Goal: Task Accomplishment & Management: Use online tool/utility

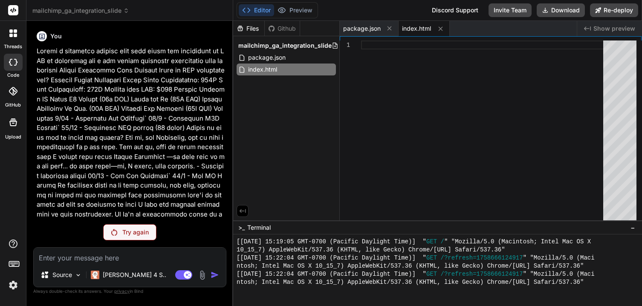
scroll to position [762, 0]
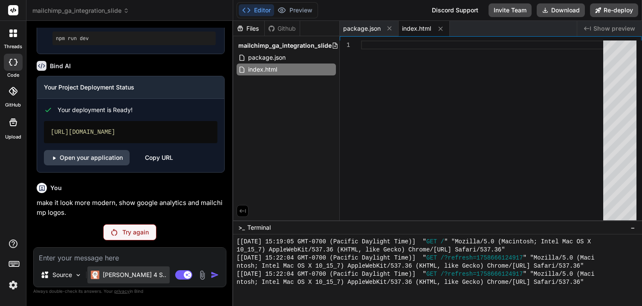
click at [134, 267] on div "[PERSON_NAME] 4 S.." at bounding box center [128, 275] width 82 height 17
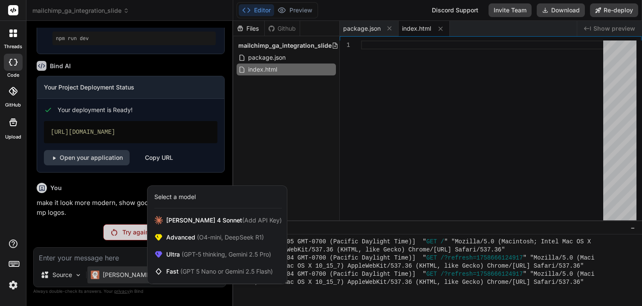
click at [118, 254] on div at bounding box center [321, 153] width 642 height 306
type textarea "x"
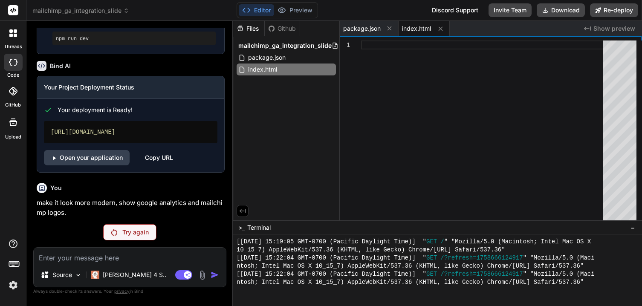
click at [151, 256] on textarea at bounding box center [130, 255] width 192 height 15
type textarea "m"
type textarea "x"
type textarea "ms"
type textarea "x"
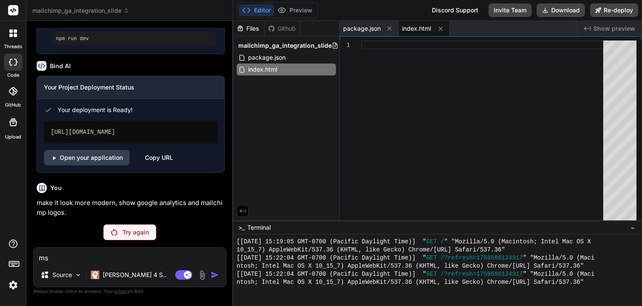
type textarea "msk"
type textarea "x"
type textarea "ms"
type textarea "x"
type textarea "m"
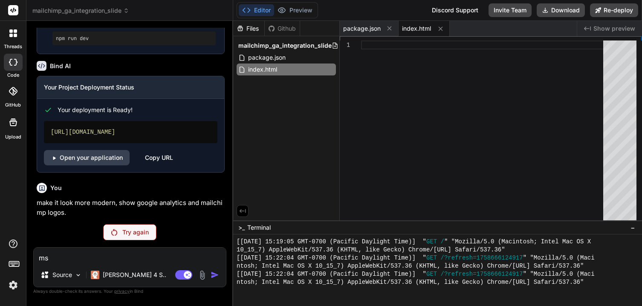
type textarea "x"
type textarea "ma"
type textarea "x"
type textarea "mak"
type textarea "x"
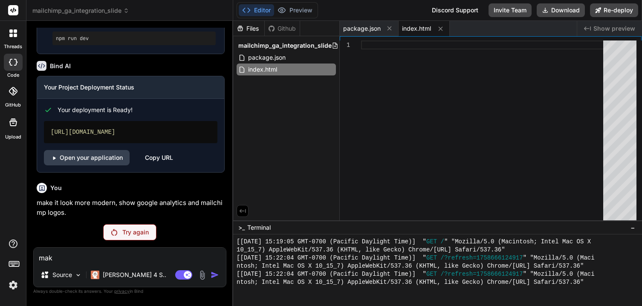
type textarea "makr"
type textarea "x"
type textarea "makr"
type textarea "x"
type textarea "makr"
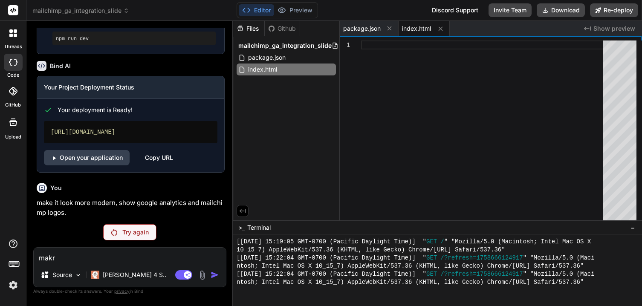
type textarea "x"
type textarea "mak"
type textarea "x"
type textarea "make"
type textarea "x"
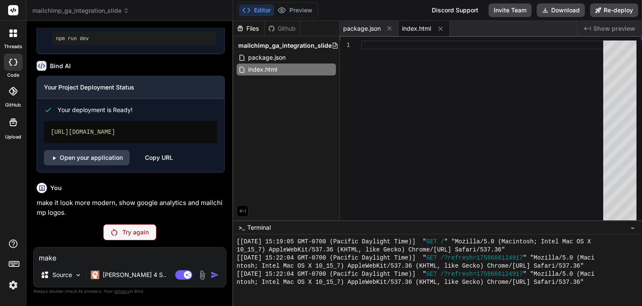
type textarea "make"
type textarea "x"
type textarea "make t"
type textarea "x"
type textarea "make th"
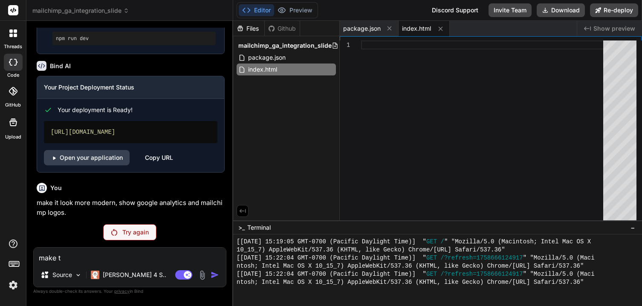
type textarea "x"
type textarea "make the"
type textarea "x"
type textarea "make the"
type textarea "x"
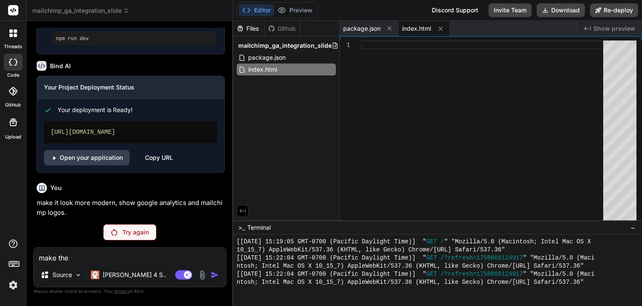
type textarea "make the d"
type textarea "x"
type textarea "make the de"
type textarea "x"
type textarea "make the des"
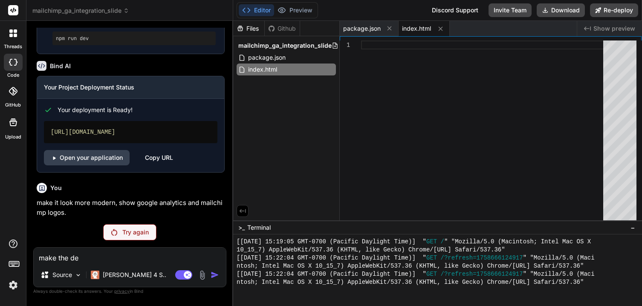
type textarea "x"
type textarea "make the desi"
type textarea "x"
type textarea "make the desig"
type textarea "x"
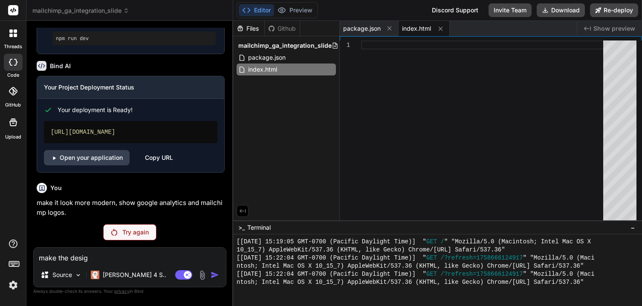
type textarea "make the design"
type textarea "x"
type textarea "make the design"
type textarea "x"
type textarea "make the design l"
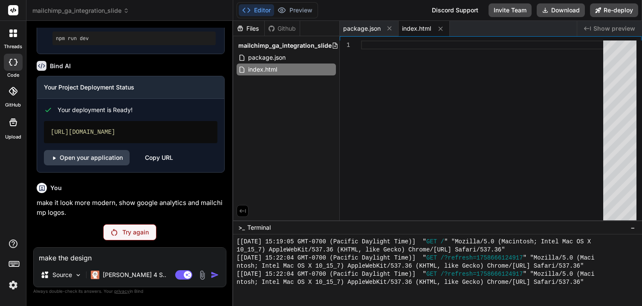
type textarea "x"
type textarea "make the design lo"
type textarea "x"
type textarea "make the design loo"
type textarea "x"
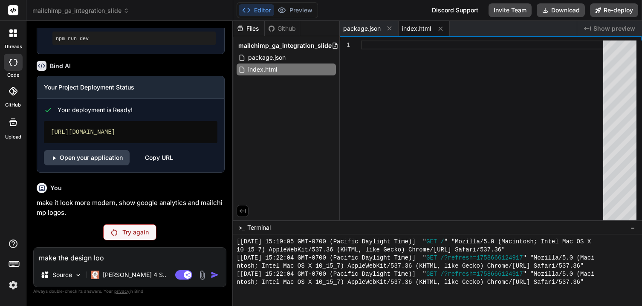
type textarea "make the design look"
type textarea "x"
type textarea "make the design look"
type textarea "x"
type textarea "make the design look m"
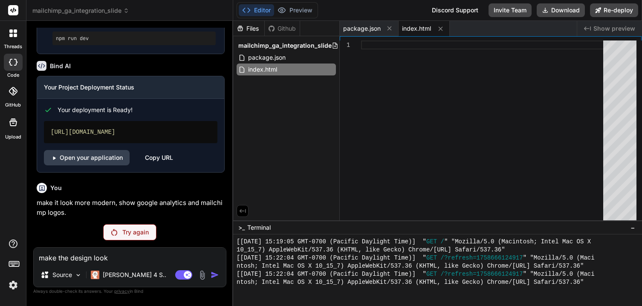
type textarea "x"
type textarea "make the design look mo"
type textarea "x"
type textarea "make the design look mor"
type textarea "x"
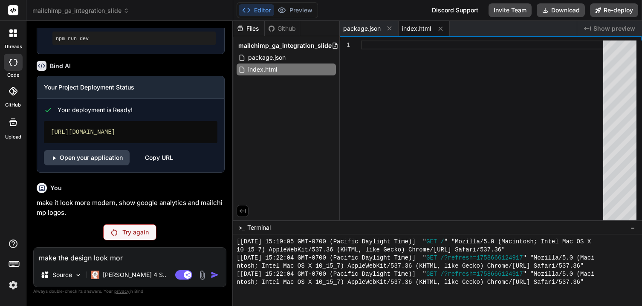
type textarea "make the design look more"
type textarea "x"
type textarea "make the design look more"
type textarea "x"
type textarea "make the design look more m"
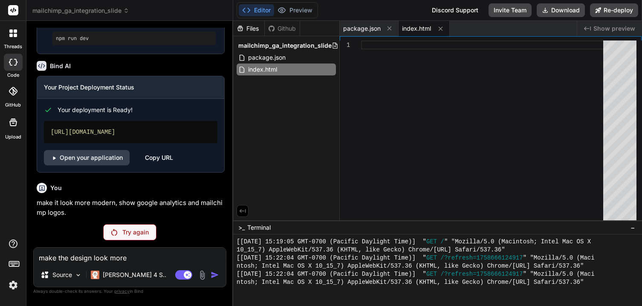
type textarea "x"
type textarea "make the design look more mo"
type textarea "x"
type textarea "make the design look more mod"
type textarea "x"
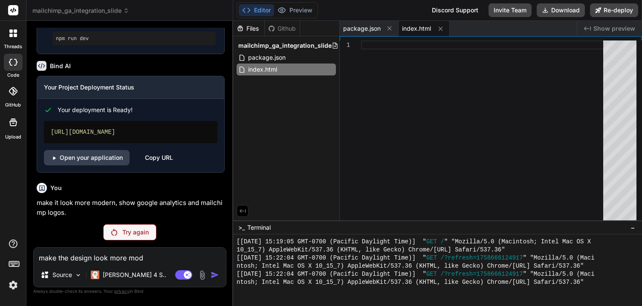
type textarea "make the design look more mode"
type textarea "x"
type textarea "make the design look more moder"
type textarea "x"
type textarea "make the design look more moderb"
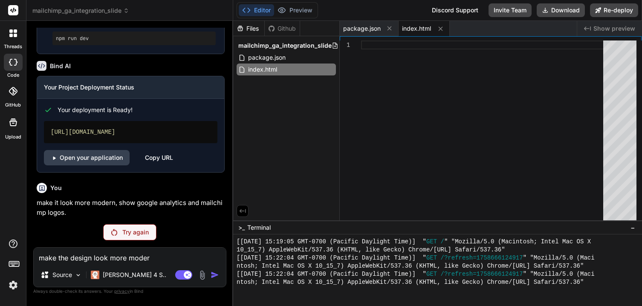
type textarea "x"
type textarea "make the design look more moder"
type textarea "x"
type textarea "make the design look more modern"
type textarea "x"
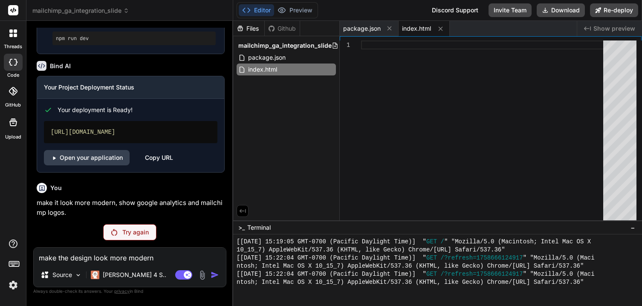
type textarea "make the design look more modern,"
type textarea "x"
type textarea "make the design look more modern,"
type textarea "x"
type textarea "make the design look more modern, s"
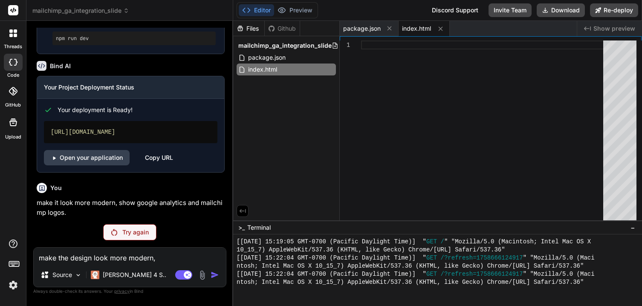
type textarea "x"
type textarea "make the design look more modern, so"
type textarea "x"
type textarea "make the design look more modern, som"
type textarea "x"
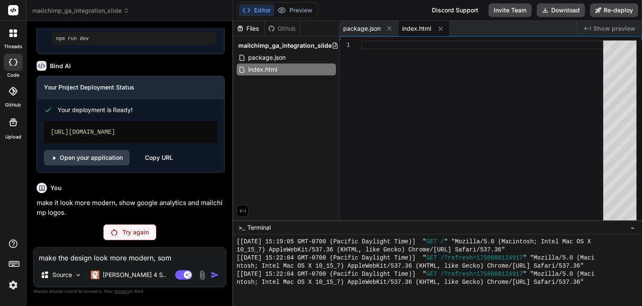
type textarea "make the design look more modern, some"
type textarea "x"
type textarea "make the design look more modern, somet"
type textarea "x"
type textarea "make the design look more modern, someth"
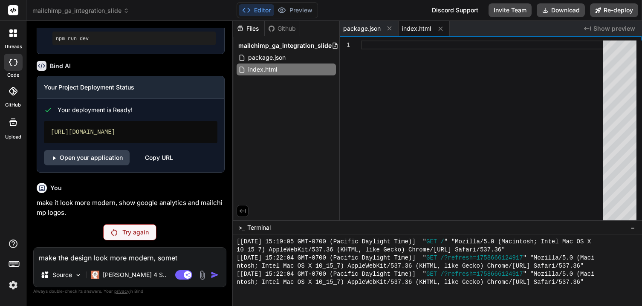
type textarea "x"
type textarea "make the design look more modern, somethi"
type textarea "x"
type textarea "make the design look more modern, somethin"
type textarea "x"
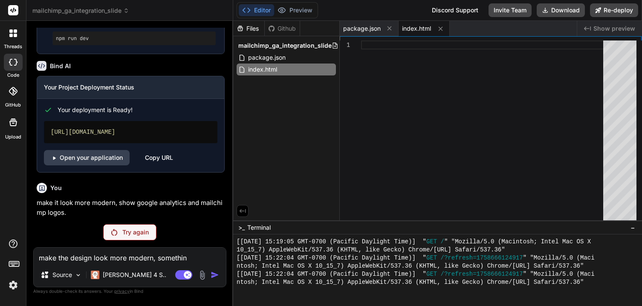
type textarea "make the design look more modern, something"
type textarea "x"
type textarea "make the design look more modern, something"
type textarea "x"
type textarea "make the design look more modern, something w"
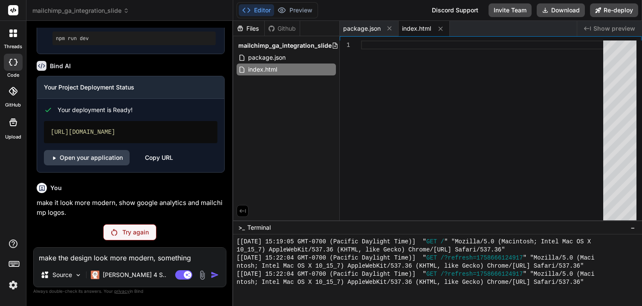
type textarea "x"
type textarea "make the design look more modern, something"
type textarea "x"
type textarea "make the design look more modern, something l"
type textarea "x"
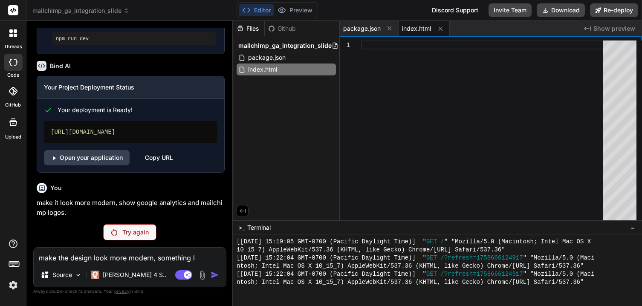
type textarea "make the design look more modern, something li"
type textarea "x"
type textarea "make the design look more modern, something lik"
type textarea "x"
type textarea "make the design look more modern, something like"
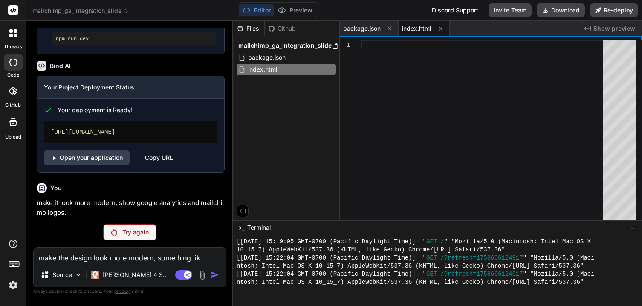
type textarea "x"
type textarea "make the design look more modern, something like"
type textarea "x"
type textarea "make the design look more modern, something like a"
type textarea "x"
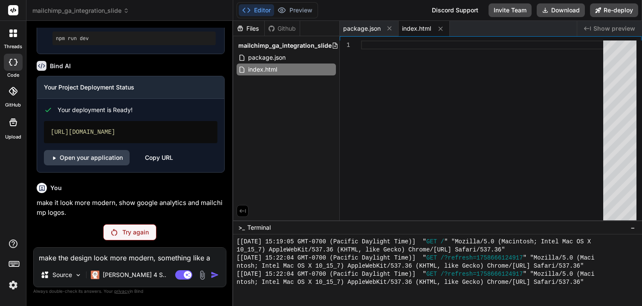
type textarea "make the design look more modern, something like ap"
type textarea "x"
type textarea "make the design look more modern, something like app"
type textarea "x"
type textarea "make the design look more modern, something like appl"
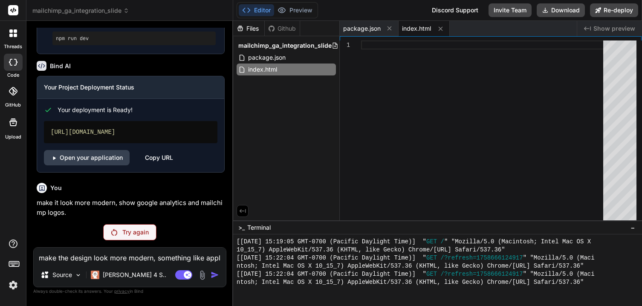
type textarea "x"
type textarea "make the design look more modern, something like apple"
type textarea "x"
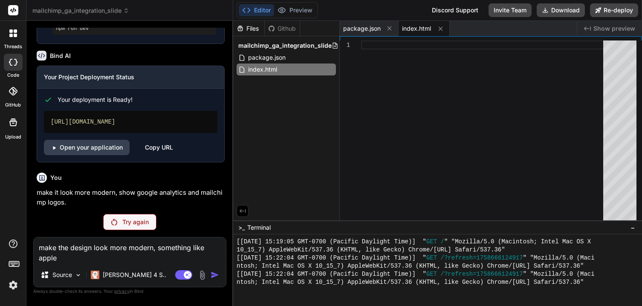
scroll to position [3576, 0]
type textarea "make the design look more modern, something like apple'"
type textarea "x"
type textarea "make the design look more modern, something like apple's"
type textarea "x"
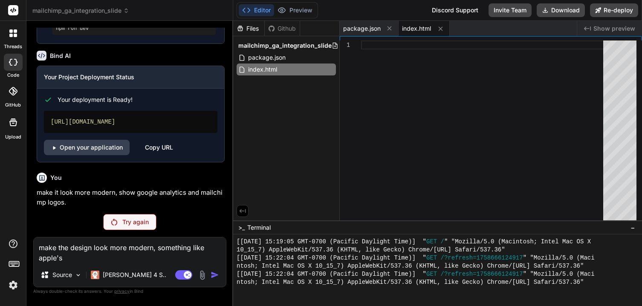
type textarea "make the design look more modern, something like apple's"
type textarea "x"
drag, startPoint x: 154, startPoint y: 249, endPoint x: 184, endPoint y: 254, distance: 31.1
click at [184, 254] on textarea "make the design look more modern, something like apple's" at bounding box center [130, 251] width 192 height 26
type textarea "make the design look more modern."
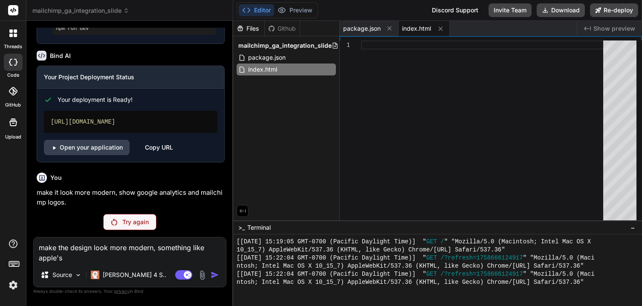
type textarea "x"
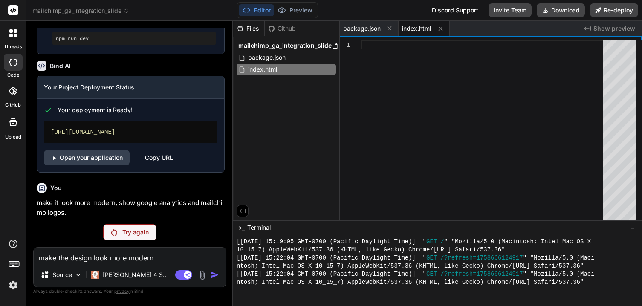
scroll to position [3566, 0]
type textarea "make the design look more modern."
type textarea "x"
type textarea "make the design look more modern. n"
type textarea "x"
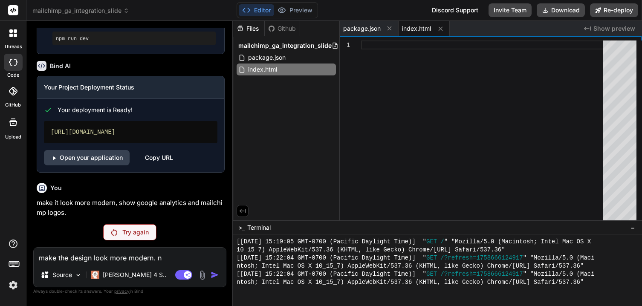
type textarea "make the design look more modern."
type textarea "x"
type textarea "make the design look more modern. a"
type textarea "x"
type textarea "make the design look more modern. an"
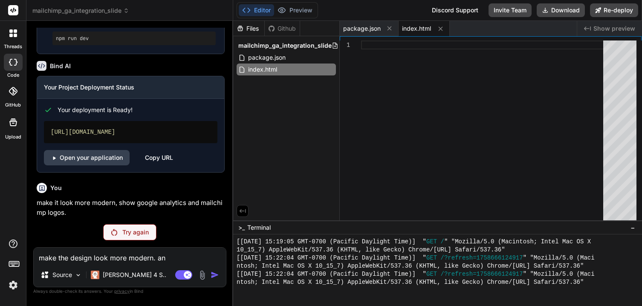
type textarea "x"
type textarea "make the design look more modern. and"
type textarea "x"
type textarea "make the design look more modern. and"
type textarea "x"
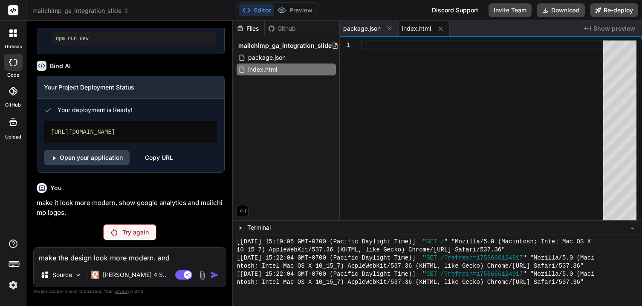
type textarea "make the design look more modern. and a"
type textarea "x"
type textarea "make the design look more modern. and ad"
type textarea "x"
type textarea "make the design look more modern. and add"
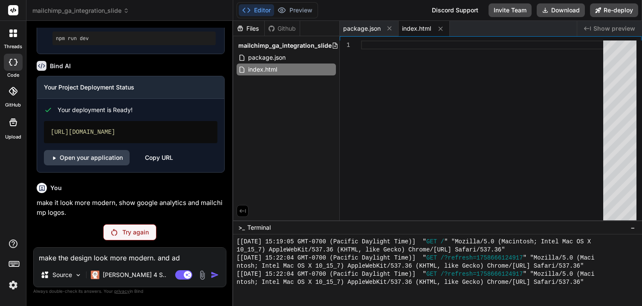
type textarea "x"
type textarea "make the design look more modern. and add"
type textarea "x"
type textarea "make the design look more modern. and add a"
type textarea "x"
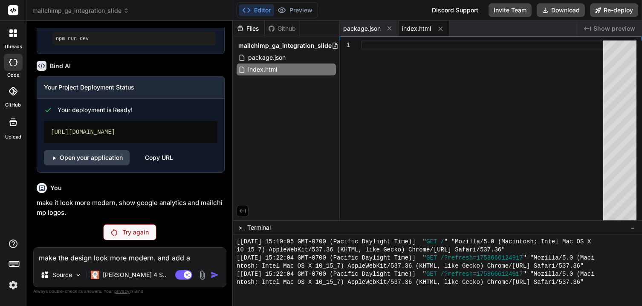
type textarea "make the design look more modern. and add a"
type textarea "x"
type textarea "make the design look more modern. and add a d"
type textarea "x"
type textarea "make the design look more modern. and add a di"
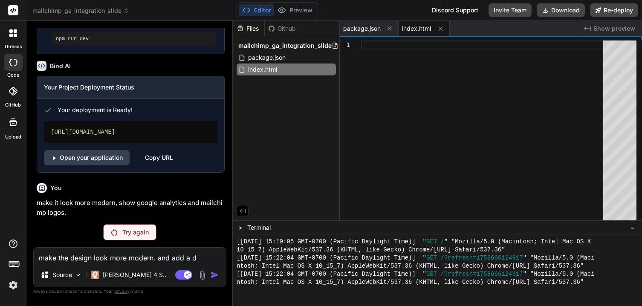
type textarea "x"
type textarea "make the design look more modern. and add a dis"
type textarea "x"
type textarea "make the design look more modern. and add a dist"
type textarea "x"
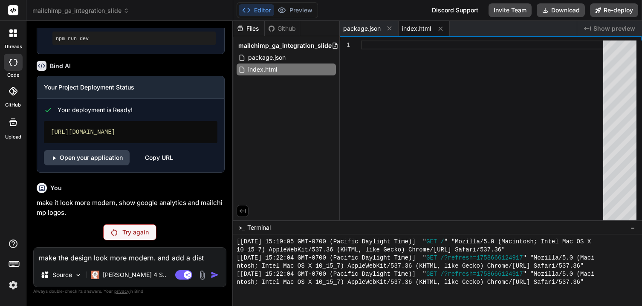
type textarea "make the design look more modern. and add a distr"
type textarea "x"
type textarea "make the design look more modern. and add a distru"
type textarea "x"
type textarea "make the design look more modern. and add a distrub"
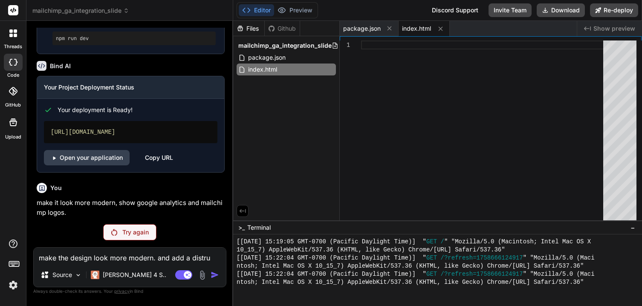
type textarea "x"
type textarea "make the design look more modern. and add a distru"
type textarea "x"
type textarea "make the design look more modern. and add a distr"
type textarea "x"
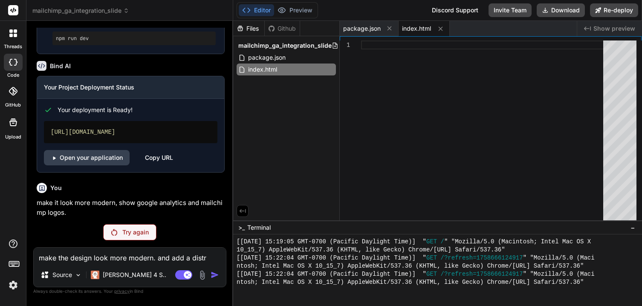
type textarea "make the design look more modern. and add a distri"
type textarea "x"
type textarea "make the design look more modern. and add a distrib"
type textarea "x"
type textarea "make the design look more modern. and add a distribu"
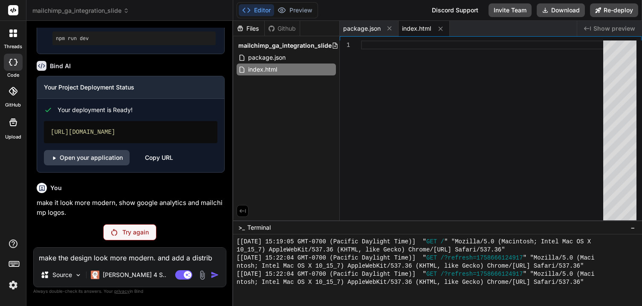
type textarea "x"
type textarea "make the design look more modern. and add a distribut"
type textarea "x"
type textarea "make the design look more modern. and add a distributo"
type textarea "x"
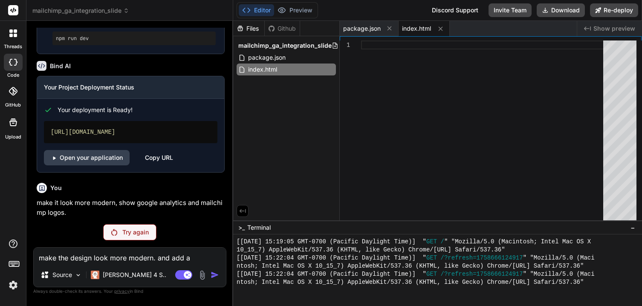
type textarea "make the design look more modern. and add a distribut"
type textarea "x"
type textarea "make the design look more modern. and add a distributi"
type textarea "x"
type textarea "make the design look more modern. and add a distributio"
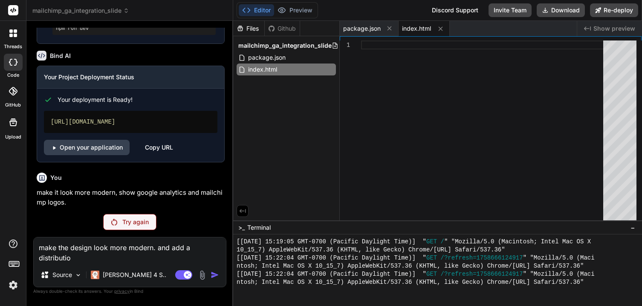
scroll to position [3576, 0]
paste textarea "Subscription-based 7360 Community-based 18099 Digital Sales-based 29425 Profess…"
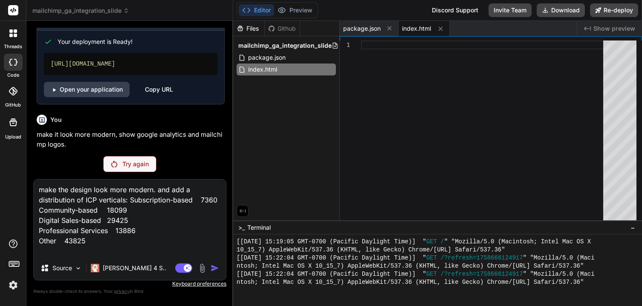
click at [136, 209] on textarea "make the design look more modern. and add a distribution of ICP verticals: Subs…" at bounding box center [130, 218] width 192 height 77
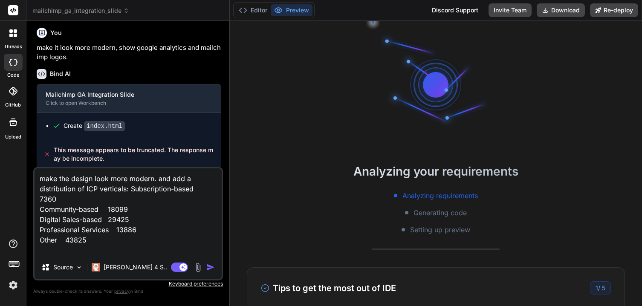
scroll to position [73, 0]
click at [211, 267] on img "button" at bounding box center [210, 267] width 9 height 9
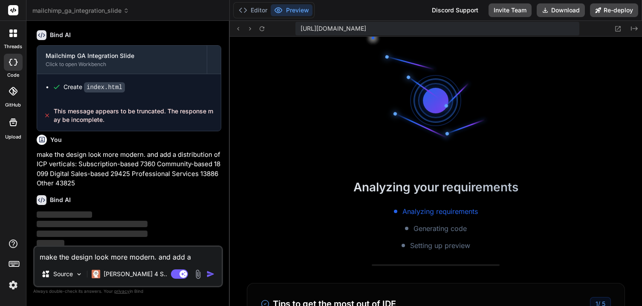
scroll to position [292, 0]
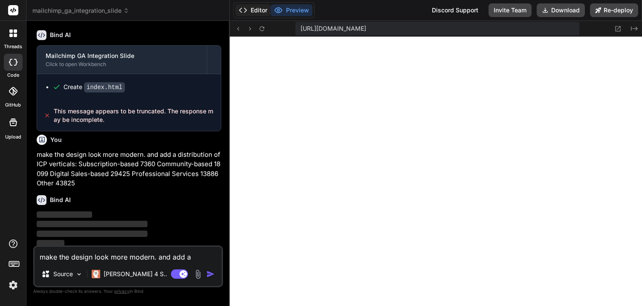
click at [256, 9] on button "Editor" at bounding box center [252, 10] width 35 height 12
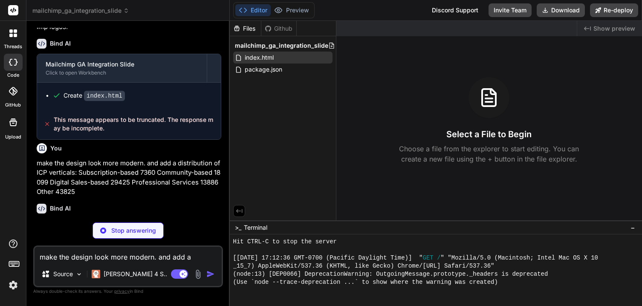
scroll to position [751, 0]
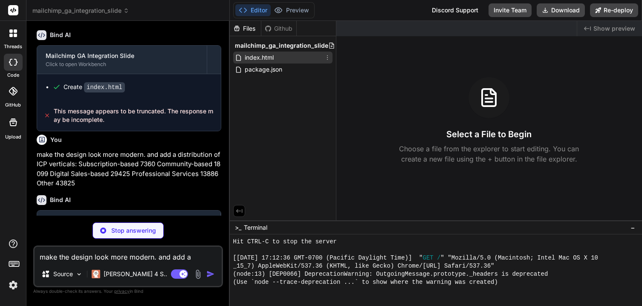
click at [256, 60] on span "index.html" at bounding box center [259, 57] width 31 height 10
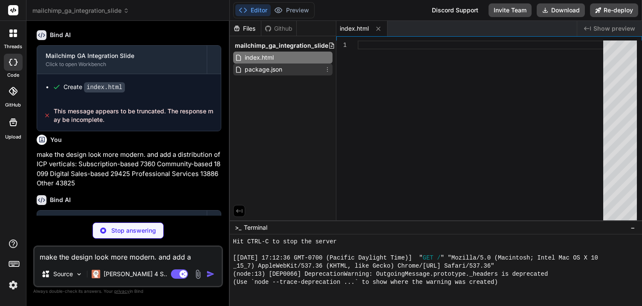
type textarea "x"
click at [254, 70] on span "package.json" at bounding box center [263, 69] width 39 height 10
type textarea ""http-server": "^14.1.1" }, "keywords": [], "author": "", "license": "ISC" }"
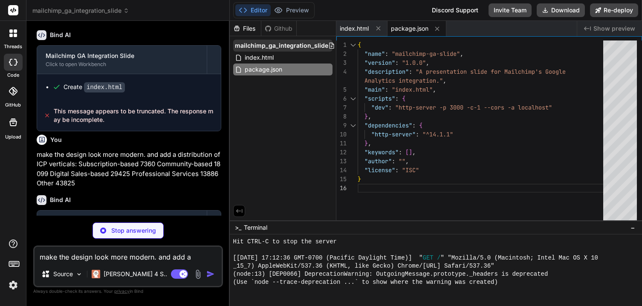
type textarea "x"
click at [251, 56] on span "index.html" at bounding box center [259, 57] width 31 height 10
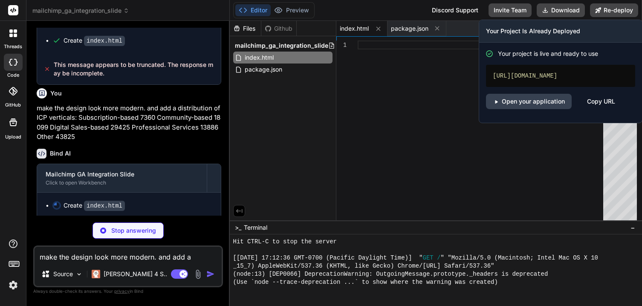
scroll to position [728, 0]
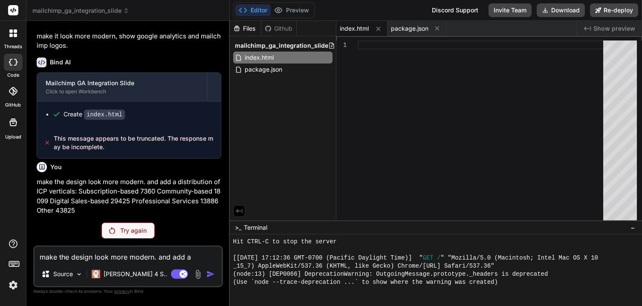
click at [126, 228] on p "Try again" at bounding box center [133, 231] width 26 height 9
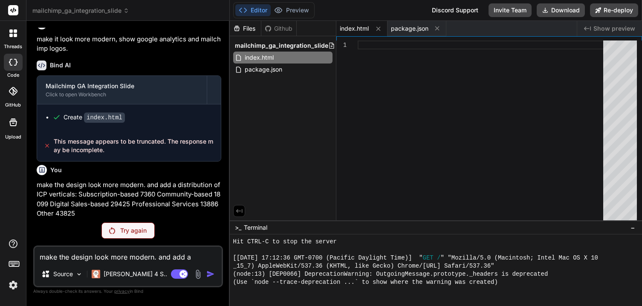
click at [135, 227] on p "Try again" at bounding box center [133, 231] width 26 height 9
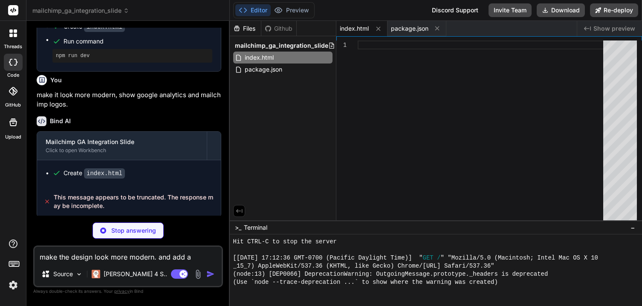
scroll to position [798, 0]
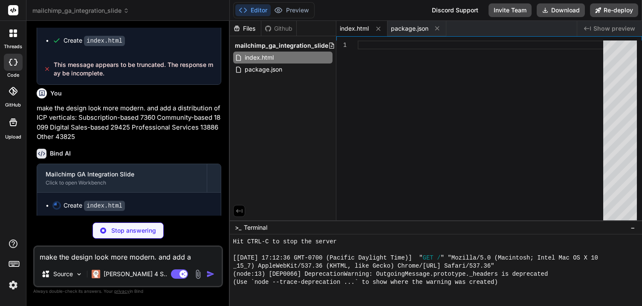
click at [253, 78] on div "mailchimp_ga_integration_slide index.html package.json" at bounding box center [283, 57] width 106 height 43
type textarea "x"
click at [253, 73] on span "package.json" at bounding box center [263, 69] width 39 height 10
type textarea ""http-server": "^14.1.1" }, "keywords": [], "author": "", "license": "ISC" }"
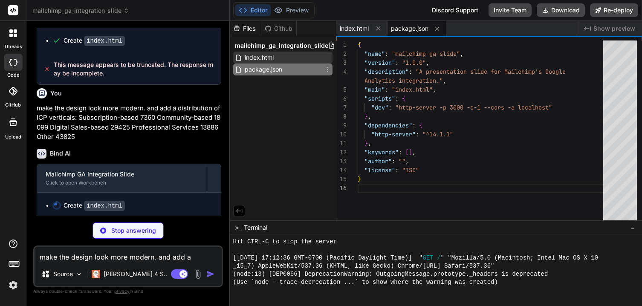
type textarea "x"
click at [253, 52] on div "index.html" at bounding box center [282, 58] width 99 height 12
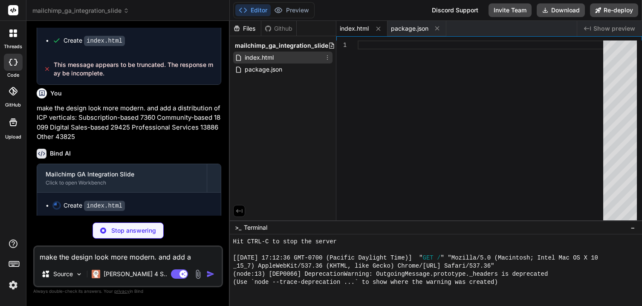
click at [253, 55] on span "index.html" at bounding box center [259, 57] width 31 height 10
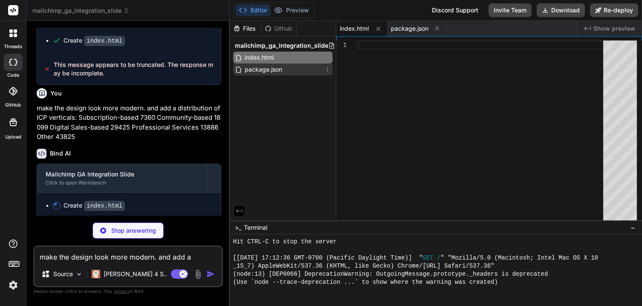
type textarea "x"
type textarea "</script> </body> </html>"
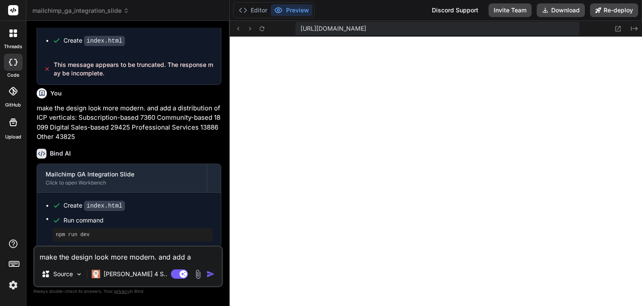
scroll to position [559, 0]
click at [620, 29] on icon at bounding box center [618, 28] width 7 height 7
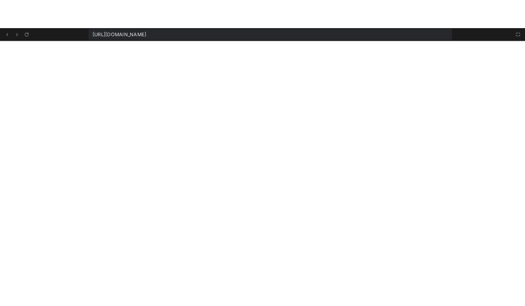
scroll to position [575, 0]
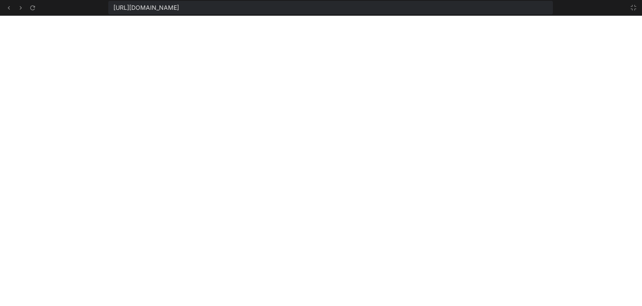
type textarea "x"
type textarea "}, index * 100); }); }); </script> </body> </html>"
type textarea "x"
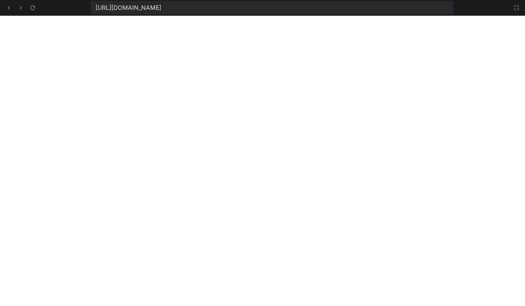
scroll to position [600, 0]
click at [518, 8] on icon at bounding box center [516, 7] width 5 height 5
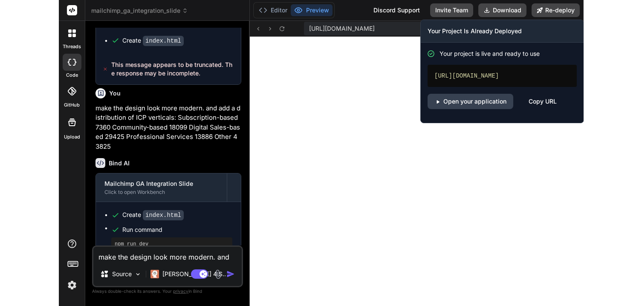
scroll to position [624, 0]
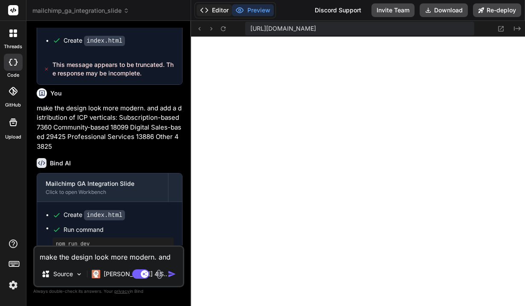
click at [212, 12] on button "Editor" at bounding box center [214, 10] width 35 height 12
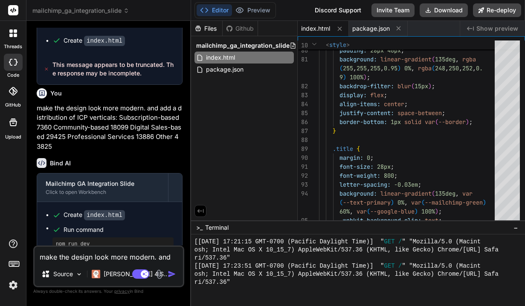
type textarea "x"
type textarea "card.style.opacity = '1'; card.style.transform = 'translateY(0)'; }, index * 10…"
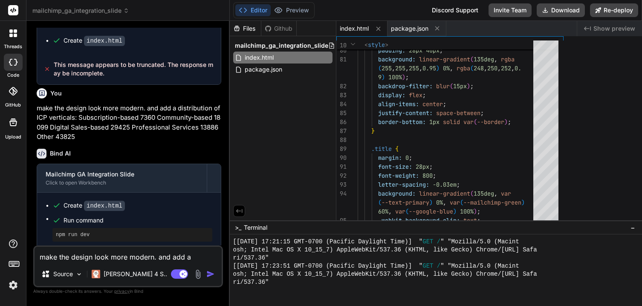
type textarea "x"
type textarea "</script> </body> </html>"
type textarea "x"
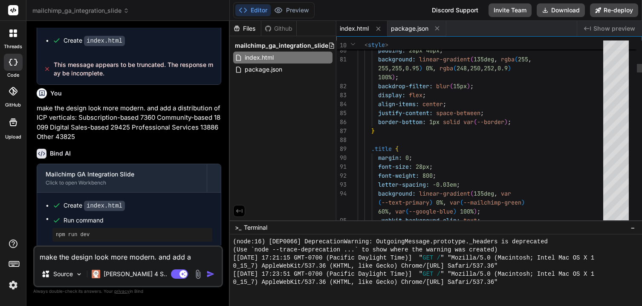
scroll to position [592, 0]
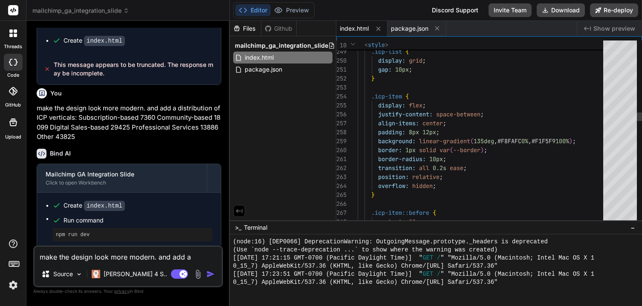
type textarea "border-color: rgba(255, 224, 27, 0.3); } .t-item.mvp .t-date { background: line…"
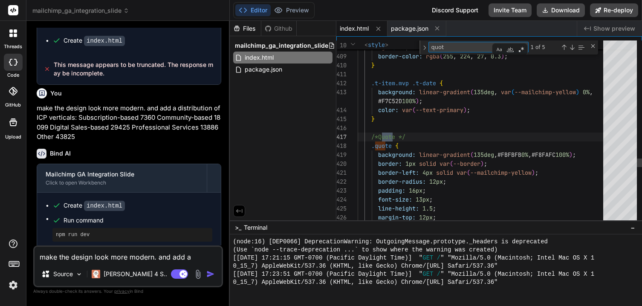
type textarea "quote"
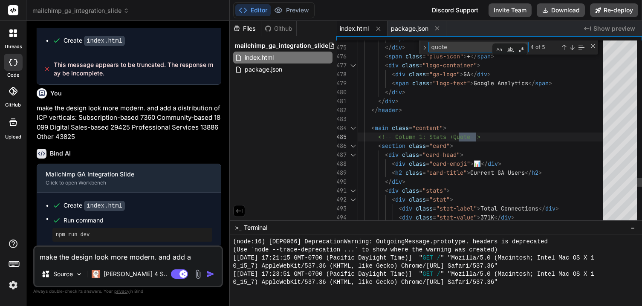
type textarea "<div class="stat-label">Paid Connections</div> <div class="stat-value">113K</di…"
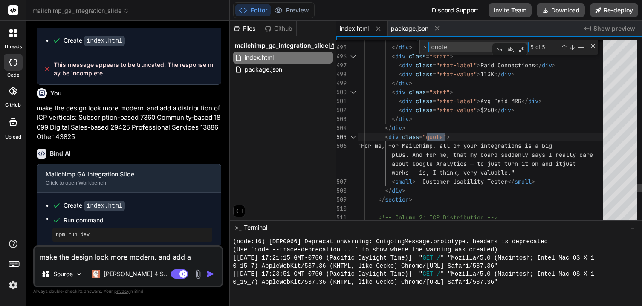
scroll to position [81, 0]
type textarea "quote"
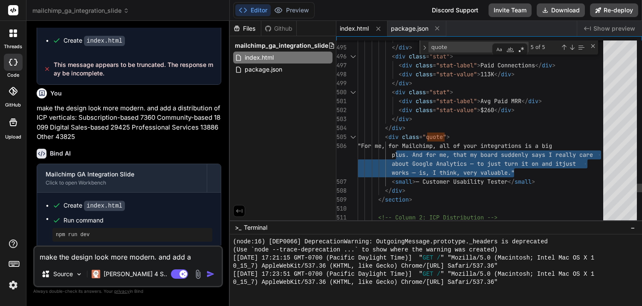
drag, startPoint x: 396, startPoint y: 148, endPoint x: 514, endPoint y: 171, distance: 120.0
drag, startPoint x: 396, startPoint y: 148, endPoint x: 480, endPoint y: 172, distance: 87.2
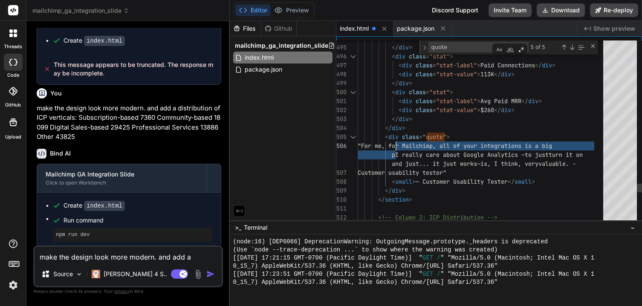
scroll to position [81, 0]
drag, startPoint x: 396, startPoint y: 154, endPoint x: 397, endPoint y: 145, distance: 9.8
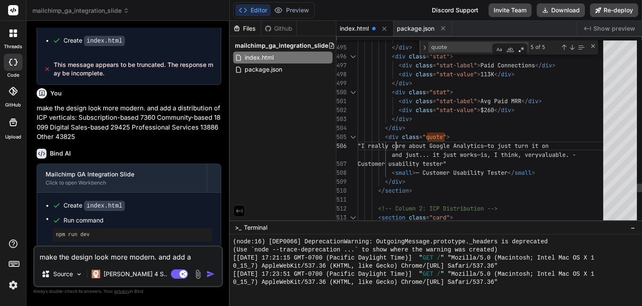
scroll to position [0, 0]
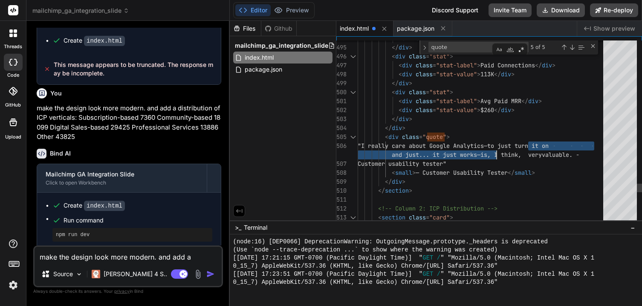
drag, startPoint x: 528, startPoint y: 145, endPoint x: 495, endPoint y: 154, distance: 34.0
drag, startPoint x: 529, startPoint y: 146, endPoint x: 492, endPoint y: 155, distance: 37.8
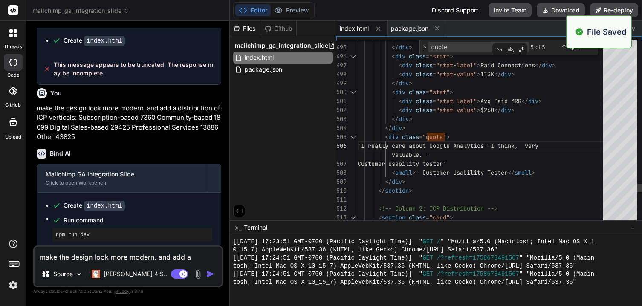
scroll to position [624, 0]
type textarea "<div class="stat-label">Paid Connections</div> <div class="stat-value">113K</di…"
click at [293, 10] on button "Preview" at bounding box center [292, 10] width 42 height 12
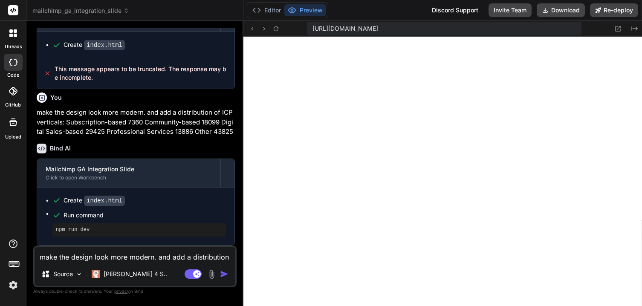
type textarea "x"
type textarea "<div class="quote"> "I really care about Google Analytics — I think, very valua…"
type textarea "x"
type textarea "<div class="stat"> <div class="stat-label">Avg Paid MRR</div> <div class="stat-…"
type textarea "x"
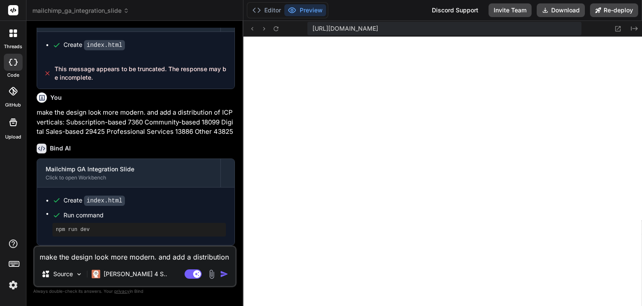
type textarea "<div class="stat-label">Paid Connections</div> <div class="stat-value">113K</di…"
type textarea "x"
type textarea "</div> <div class="stat"> <div class="stat-label">Avg Paid MRR</div> <div class…"
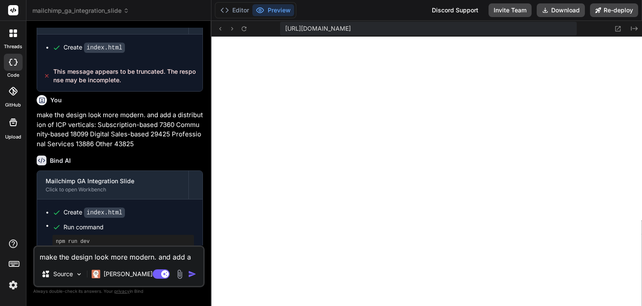
type textarea "x"
type textarea "<div class="stat"> <div class="stat-label">Avg Paid MRR</div> <div class="stat-…"
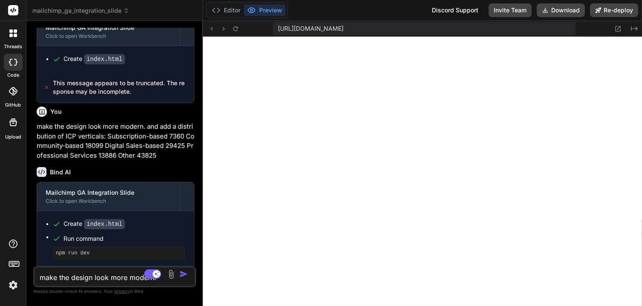
drag, startPoint x: 229, startPoint y: 147, endPoint x: 185, endPoint y: 145, distance: 43.5
click at [185, 145] on div "Bind AI Web Search Created with Pixso. Code Generator You show a preview Bind A…" at bounding box center [114, 163] width 177 height 285
click at [229, 4] on button "Editor" at bounding box center [226, 10] width 35 height 12
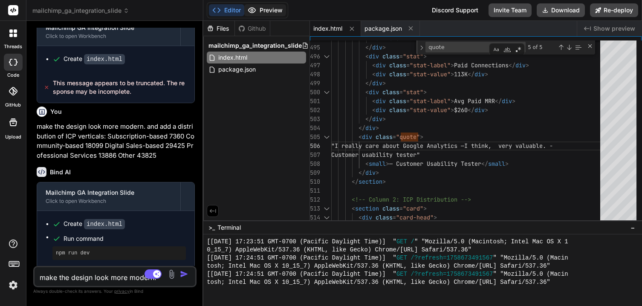
click at [267, 9] on button "Preview" at bounding box center [265, 10] width 42 height 12
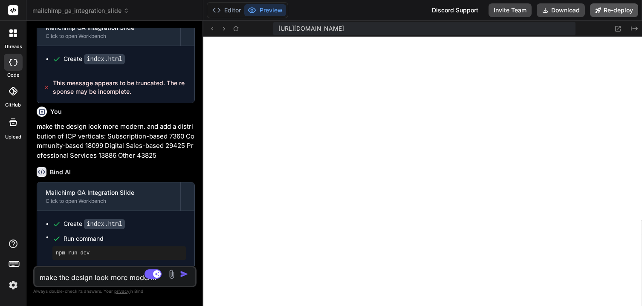
click at [614, 12] on button "Re-deploy" at bounding box center [614, 10] width 48 height 14
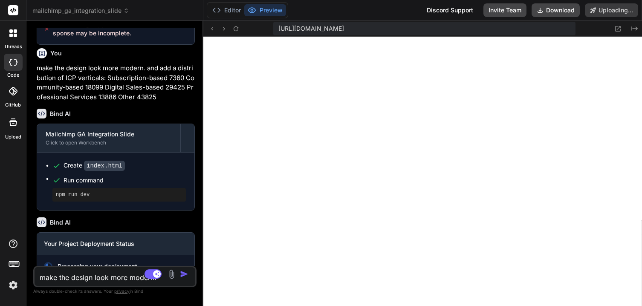
scroll to position [870, 0]
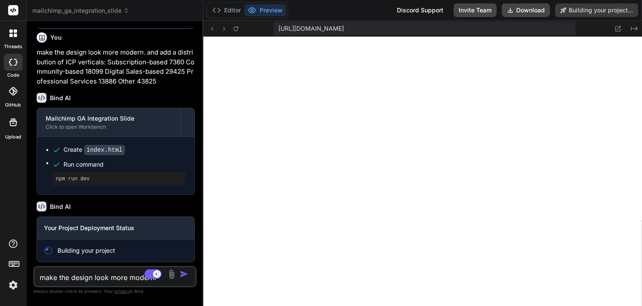
type textarea "x"
click at [87, 275] on textarea "make the design look more modern. and add a distribution of ICP verticals: Subs…" at bounding box center [102, 274] width 134 height 15
type textarea "t"
type textarea "x"
type textarea "th"
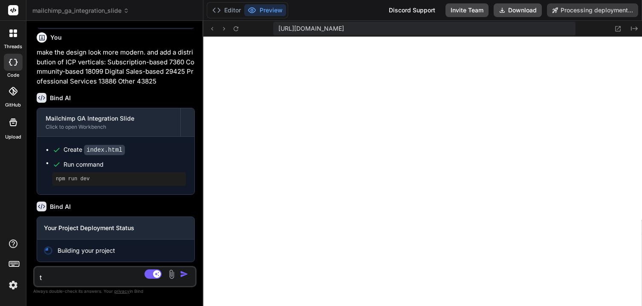
type textarea "x"
type textarea "the"
type textarea "x"
type textarea "ther"
type textarea "x"
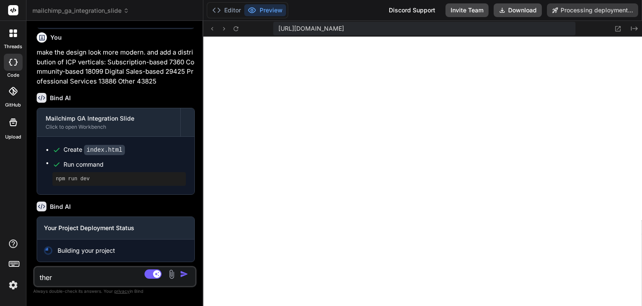
type textarea "there"
type textarea "x"
type textarea "there"
type textarea "x"
type textarea "there i"
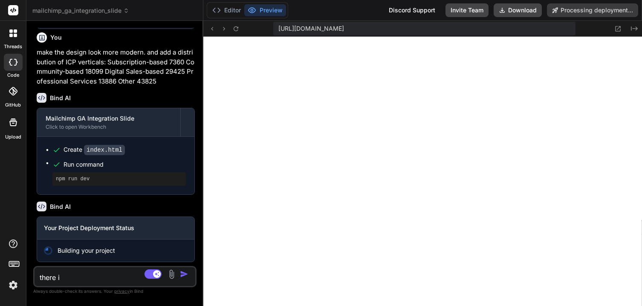
type textarea "x"
type textarea "there is"
type textarea "x"
type textarea "there is"
type textarea "x"
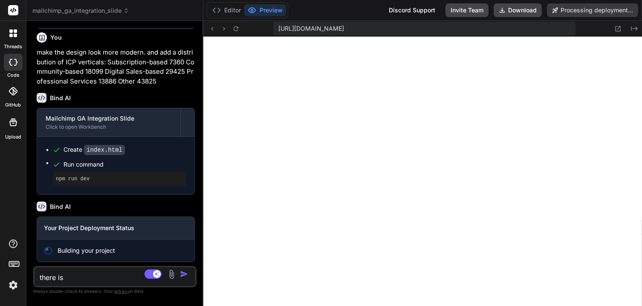
type textarea "there is t"
type textarea "x"
type textarea "there is to"
type textarea "x"
type textarea "there is too"
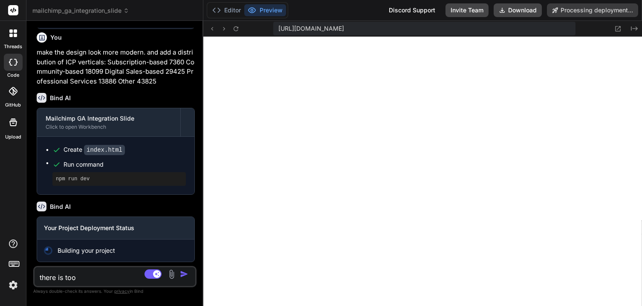
type textarea "x"
type textarea "there is too"
type textarea "x"
type textarea "there is too m"
type textarea "x"
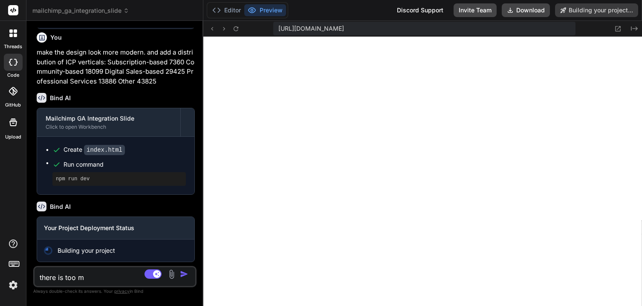
type textarea "there is too mu"
type textarea "x"
type textarea "there is too muc"
type textarea "x"
type textarea "there is too much"
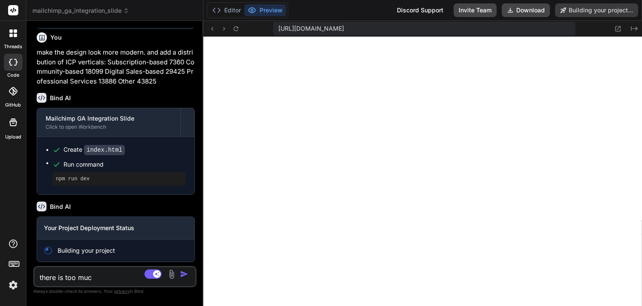
type textarea "x"
type textarea "there is too much"
type textarea "x"
type textarea "there is too much e"
type textarea "x"
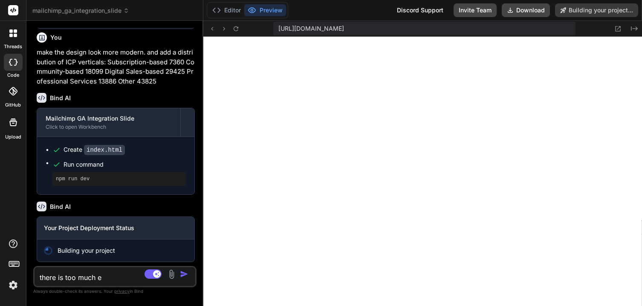
type textarea "there is too much em"
type textarea "x"
type textarea "there is too much emp"
type textarea "x"
type textarea "there is too much empt"
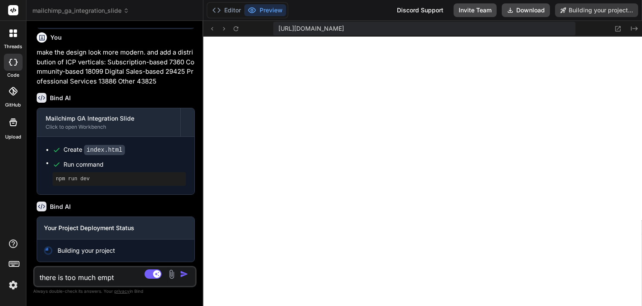
type textarea "x"
type textarea "there is too much empty"
type textarea "x"
type textarea "there is too much empty"
type textarea "x"
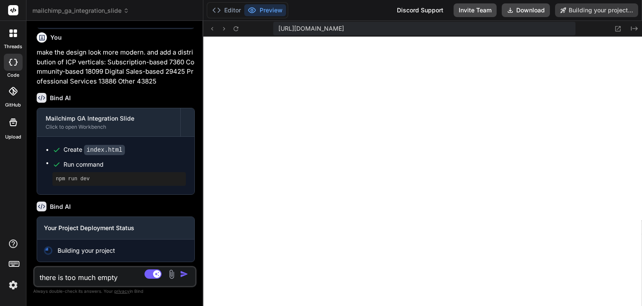
type textarea "there is too much empty s"
type textarea "x"
type textarea "there is too much empty sp"
type textarea "x"
type textarea "there is too much empty spa"
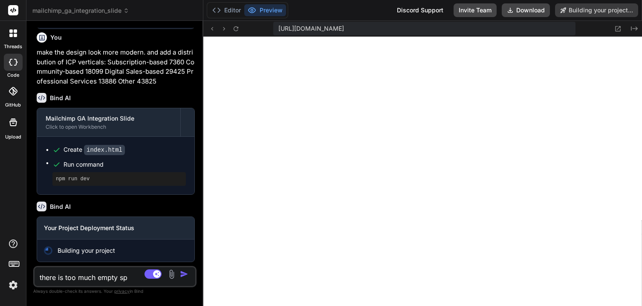
type textarea "x"
type textarea "there is too much empty spac"
type textarea "x"
type textarea "there is too much empty space"
type textarea "x"
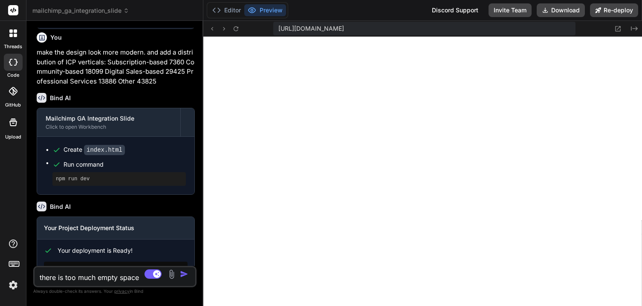
type textarea "there is too much empty space."
type textarea "x"
type textarea "there is too much empty space."
type textarea "x"
type textarea "there is too much empty space."
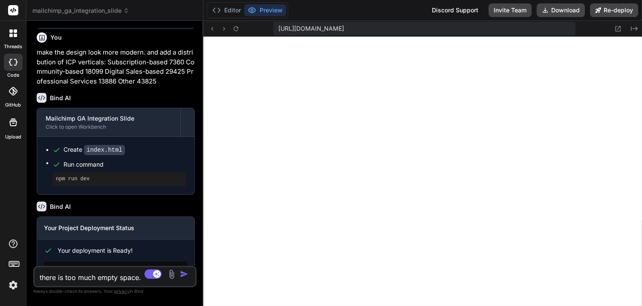
type textarea "x"
type textarea "</div> <div class="stat"> <div class="stat-label">Avg Paid MRR</div> <div class…"
type textarea "x"
type textarea "<div class="stat"> <div class="stat-label">Avg Paid MRR</div> <div class="stat-…"
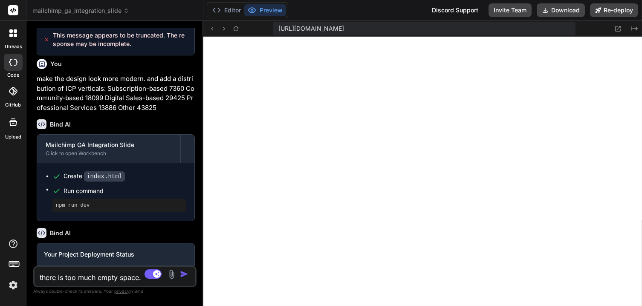
type textarea "x"
type textarea "<div class="quote"> "I really care about Google Analytics — I think, very valua…"
type textarea "x"
type textarea "</div> </div> <div class="quote"> "I really care about Google Analytics — I thi…"
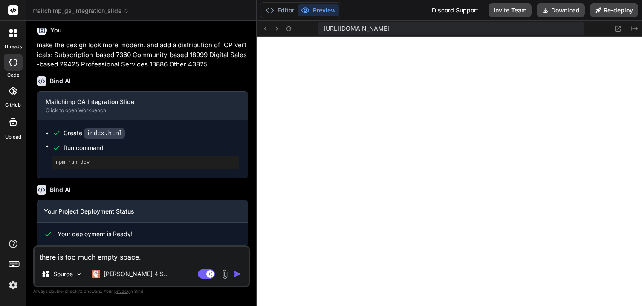
type textarea "x"
type textarea "<div class="stat-value">$260</div> </div> </div> <div class="quote"> "I really …"
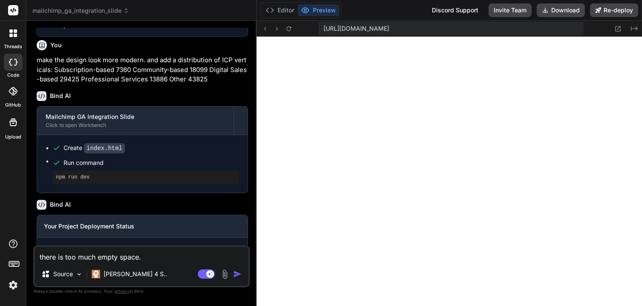
type textarea "x"
type textarea "<div class="stat-label">Avg Paid MRR</div> <div class="stat-value">$260</div> <…"
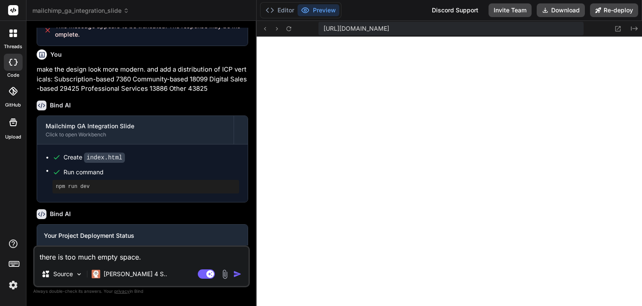
drag, startPoint x: 203, startPoint y: 193, endPoint x: 251, endPoint y: 194, distance: 47.8
click at [251, 195] on div "Bind AI Web Search Created with Pixso. Code Generator You show a preview Bind A…" at bounding box center [141, 163] width 230 height 285
type textarea "x"
type textarea "<div class="stat"> <div class="stat-label">Avg Paid MRR</div> <div class="stat-…"
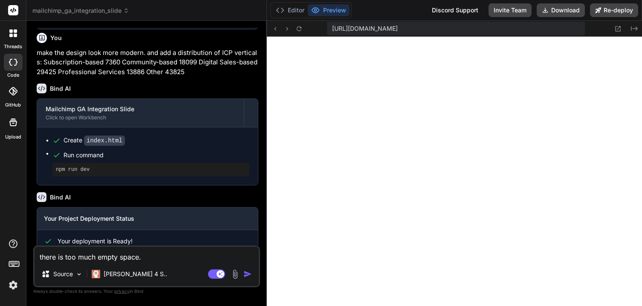
click at [155, 259] on textarea "there is too much empty space." at bounding box center [147, 254] width 224 height 15
type textarea "there is too much empty space. k"
type textarea "x"
type textarea "there is too much empty space. ke"
type textarea "x"
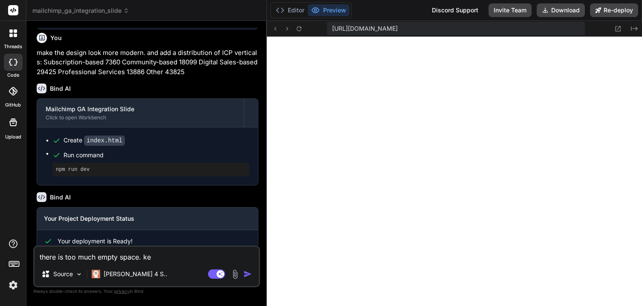
type textarea "there is too much empty space. kee"
type textarea "x"
type textarea "there is too much empty space. keep"
type textarea "x"
type textarea "there is too much empty space. keep"
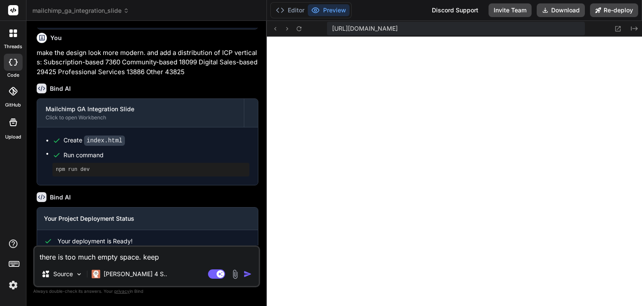
type textarea "x"
type textarea "there is too much empty space. keep t"
type textarea "x"
type textarea "there is too much empty space. keep th"
type textarea "x"
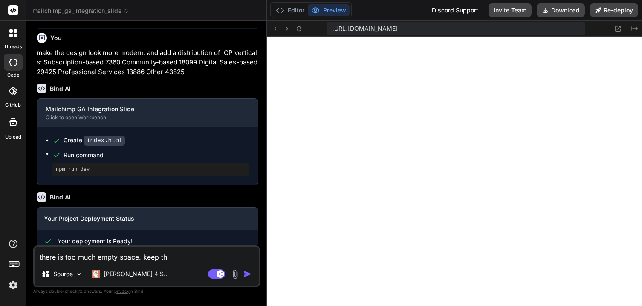
type textarea "there is too much empty space. keep the"
type textarea "x"
type textarea "there is too much empty space. keep the"
type textarea "x"
type textarea "there is too much empty space. keep the l"
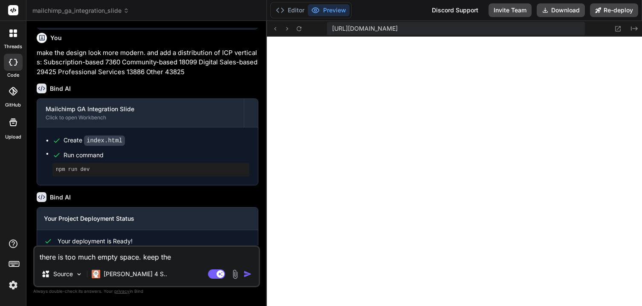
type textarea "x"
type textarea "there is too much empty space. keep the la"
type textarea "x"
type textarea "there is too much empty space. keep the lay"
type textarea "x"
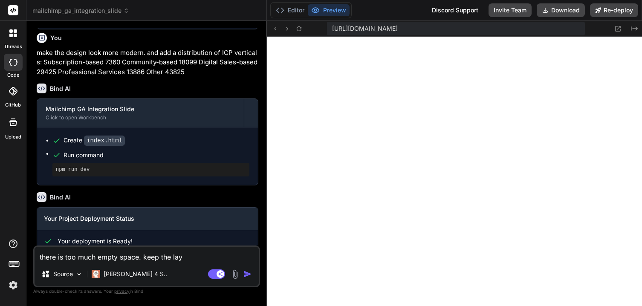
type textarea "there is too much empty space. keep the layo"
type textarea "x"
type textarea "there is too much empty space. keep the layou"
type textarea "x"
type textarea "there is too much empty space. keep the layout"
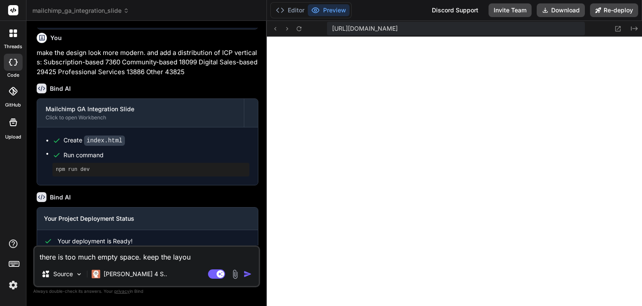
type textarea "x"
type textarea "there is too much empty space. keep the layout"
type textarea "x"
type textarea "there is too much empty space. keep the layout c"
type textarea "x"
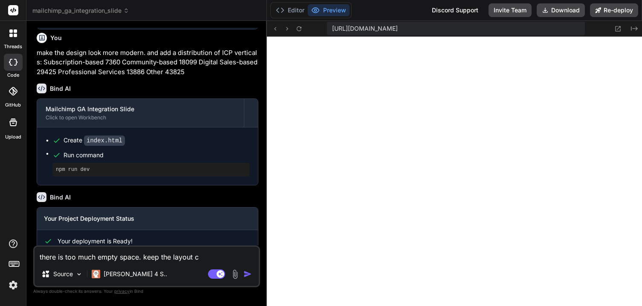
type textarea "there is too much empty space. keep the layout cl"
type textarea "x"
type textarea "there is too much empty space. keep the layout cle"
type textarea "x"
type textarea "there is too much empty space. keep the layout clea"
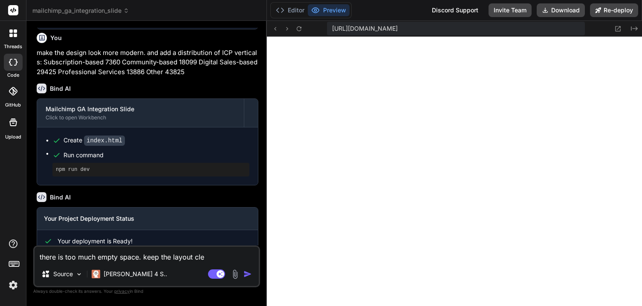
type textarea "x"
type textarea "there is too much empty space. keep the layout clean"
type textarea "x"
type textarea "there is too much empty space. keep the layout clean,"
type textarea "x"
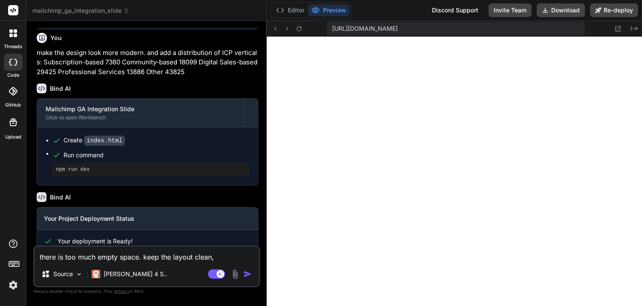
type textarea "there is too much empty space. keep the layout clean,"
type textarea "x"
type textarea "there is too much empty space. keep the layout clean, u"
type textarea "x"
type textarea "there is too much empty space. keep the layout clean, us"
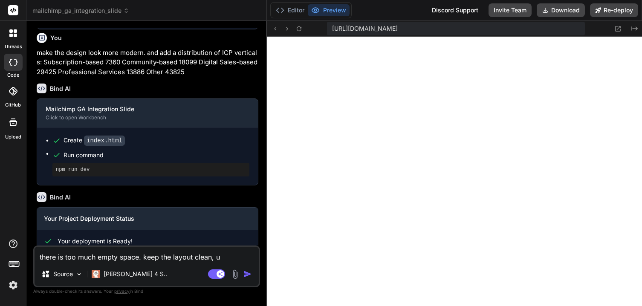
type textarea "x"
type textarea "there is too much empty space. keep the layout clean, use"
type textarea "x"
type textarea "there is too much empty space. keep the layout clean, use"
type textarea "x"
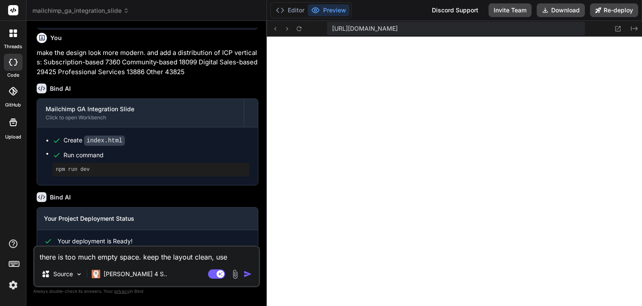
type textarea "there is too much empty space. keep the layout clean, use t"
type textarea "x"
type textarea "there is too much empty space. keep the layout clean, use th"
type textarea "x"
type textarea "there is too much empty space. keep the layout clean, use the"
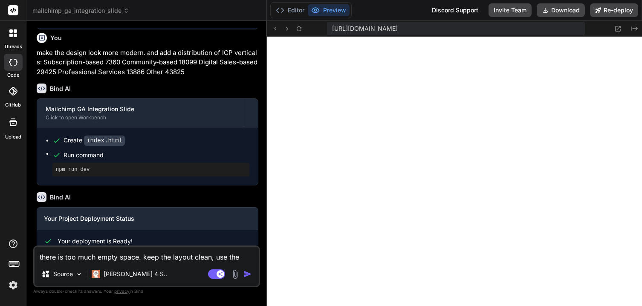
type textarea "x"
type textarea "there is too much empty space. keep the layout clean, use the"
type textarea "x"
type textarea "there is too much empty space. keep the layout clean, use the a"
type textarea "x"
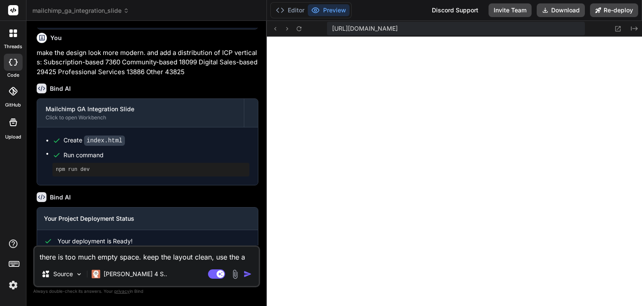
type textarea "there is too much empty space. keep the layout clean, use the at"
type textarea "x"
type textarea "there is too much empty space. keep the layout clean, use the att"
type textarea "x"
type textarea "there is too much empty space. keep the layout clean, use the atta"
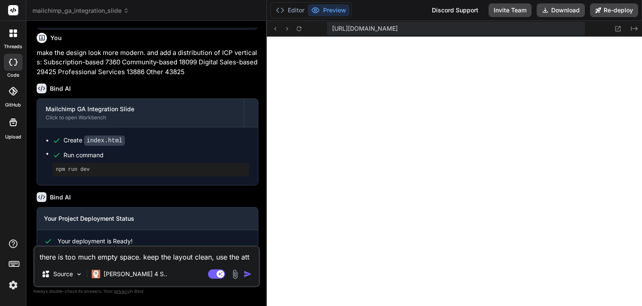
type textarea "x"
type textarea "there is too much empty space. keep the layout clean, use the attac"
type textarea "x"
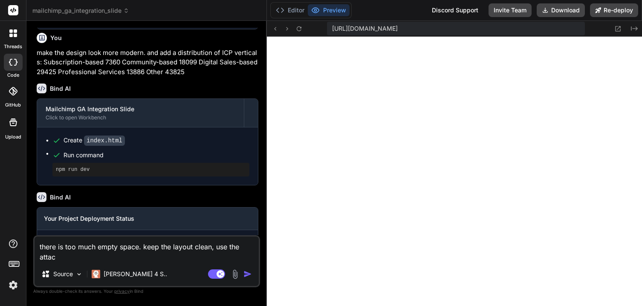
type textarea "there is too much empty space. keep the layout clean, use the attach"
type textarea "x"
type textarea "there is too much empty space. keep the layout clean, use the attache"
type textarea "x"
type textarea "there is too much empty space. keep the layout clean, use the attached"
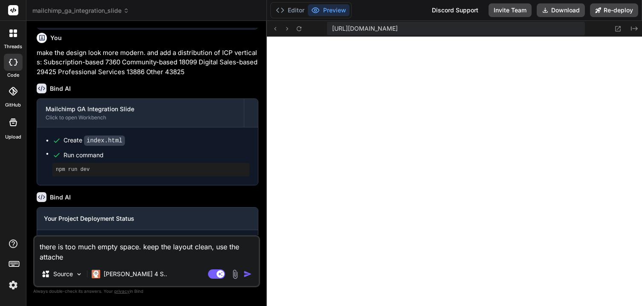
type textarea "x"
type textarea "there is too much empty space. keep the layout clean, use the attached"
type textarea "x"
type textarea "there is too much empty space. keep the layout clean, use the attached r"
type textarea "x"
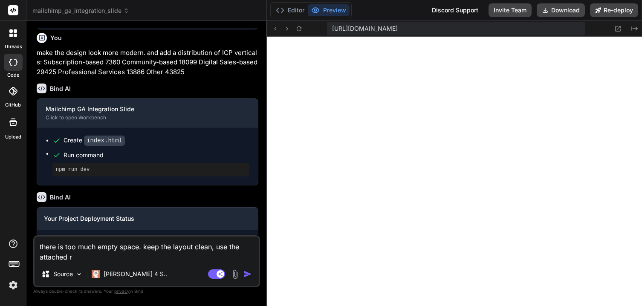
type textarea "there is too much empty space. keep the layout clean, use the attached re"
type textarea "x"
type textarea "there is too much empty space. keep the layout clean, use the attached ref"
type textarea "x"
type textarea "there is too much empty space. keep the layout clean, use the attached refe"
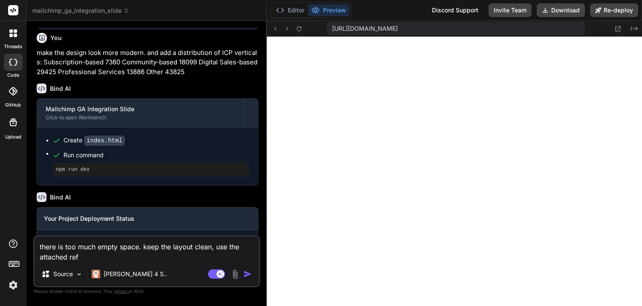
type textarea "x"
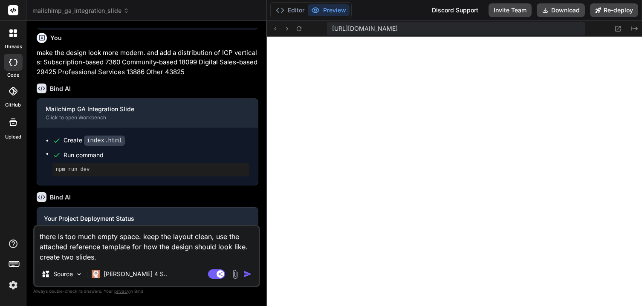
click at [236, 274] on img at bounding box center [235, 275] width 10 height 10
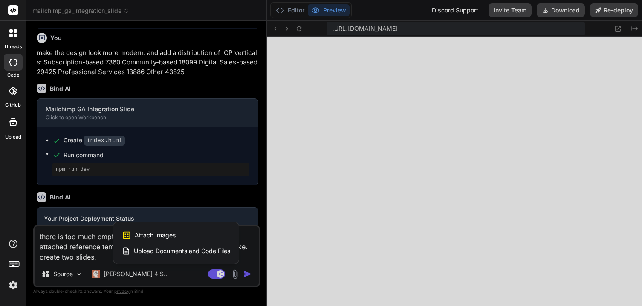
click at [160, 235] on span "Attach Images" at bounding box center [155, 235] width 41 height 9
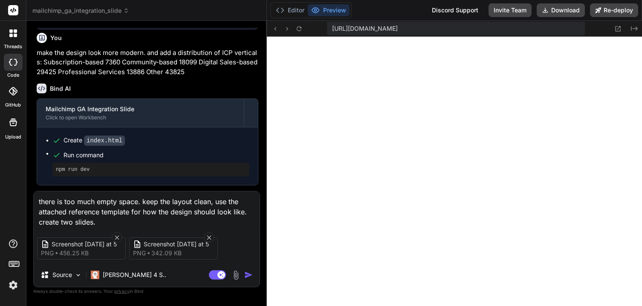
click at [247, 275] on img "button" at bounding box center [248, 275] width 9 height 9
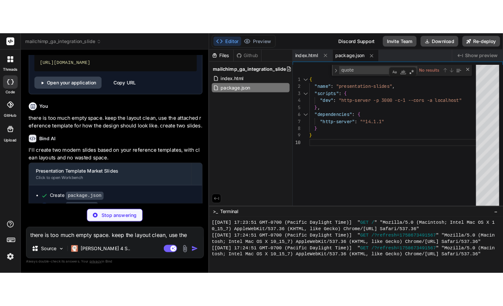
scroll to position [1059, 0]
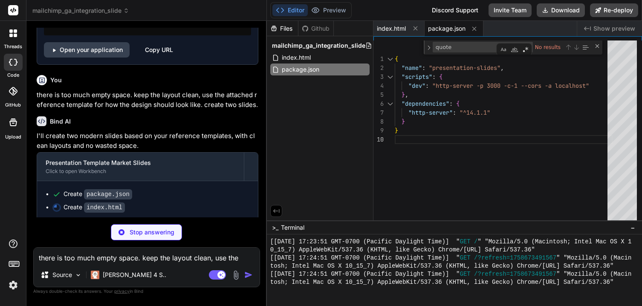
click at [124, 293] on span "privacy" at bounding box center [121, 291] width 15 height 5
click at [148, 294] on p "Always double-check its answers. Your privacy in Bind" at bounding box center [146, 292] width 227 height 8
drag, startPoint x: 104, startPoint y: 293, endPoint x: 143, endPoint y: 292, distance: 39.2
click at [143, 292] on p "Always double-check its answers. Your privacy in Bind" at bounding box center [146, 292] width 227 height 8
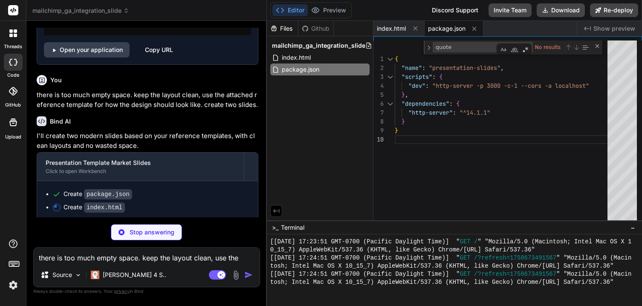
click at [155, 292] on p "Always double-check its answers. Your privacy in Bind" at bounding box center [146, 292] width 227 height 8
click at [596, 47] on div "Close (Escape)" at bounding box center [597, 46] width 7 height 7
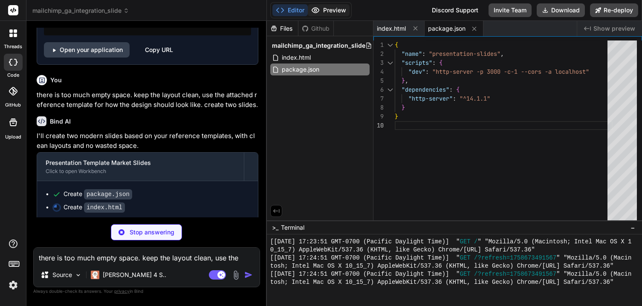
click at [334, 8] on button "Preview" at bounding box center [329, 10] width 42 height 12
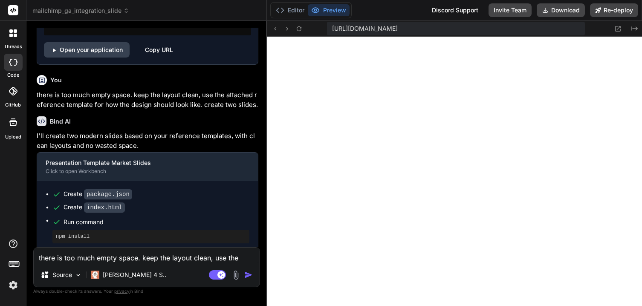
scroll to position [1092, 0]
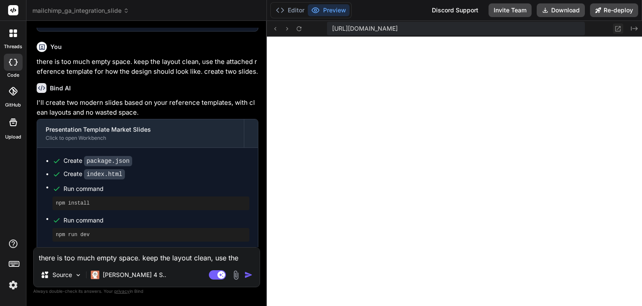
click at [619, 29] on icon at bounding box center [618, 28] width 7 height 7
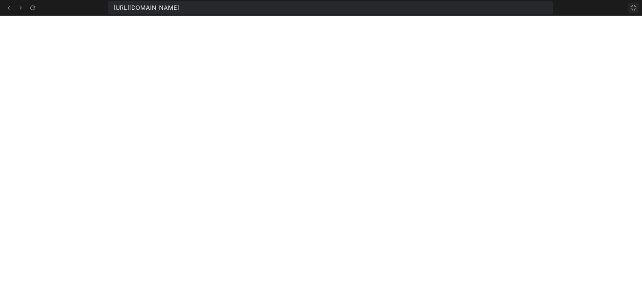
click at [635, 6] on icon at bounding box center [633, 7] width 7 height 7
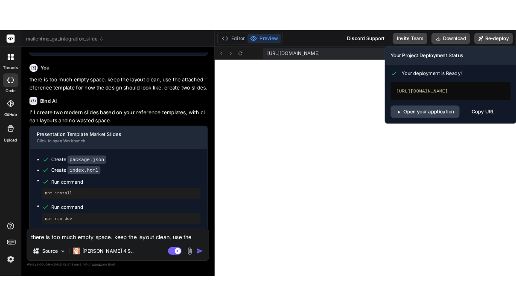
scroll to position [1118, 0]
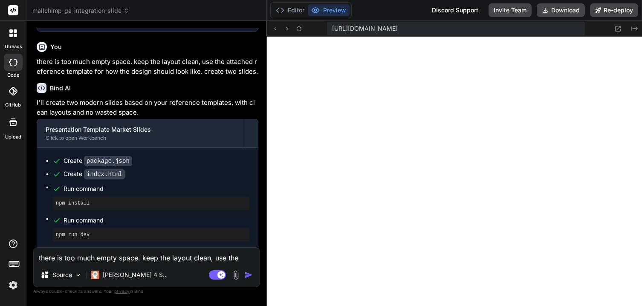
click at [113, 258] on textarea "there is too much empty space. keep the layout clean, use the attached referenc…" at bounding box center [147, 255] width 226 height 15
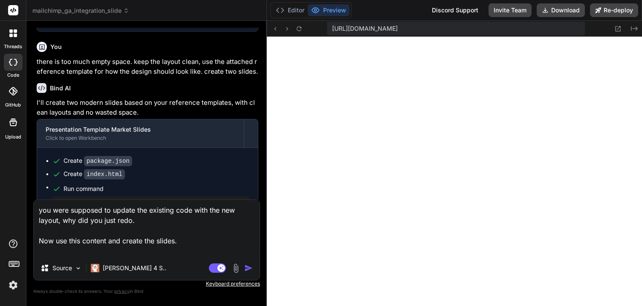
click at [194, 241] on textarea "you were supposed to update the existing code with the new layout, why did you …" at bounding box center [147, 228] width 226 height 56
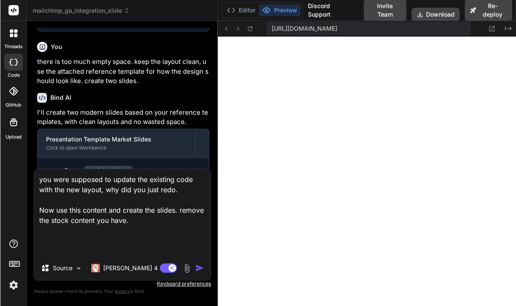
scroll to position [1216, 0]
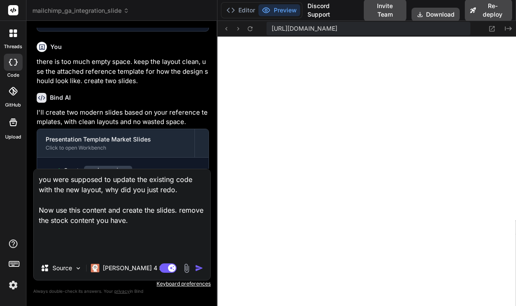
paste textarea "Google Analytics Current Google Analytics Users Total Connections: 371K Paid Co…"
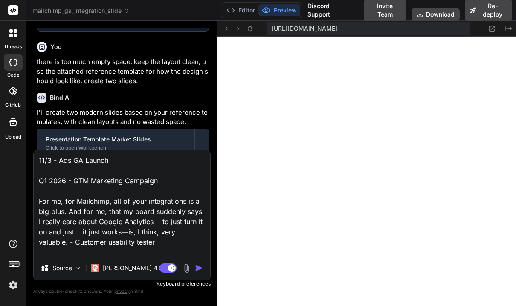
scroll to position [328, 0]
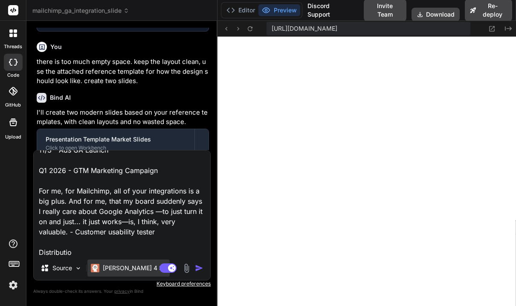
click at [114, 266] on p "[PERSON_NAME] 4 S.." at bounding box center [135, 268] width 64 height 9
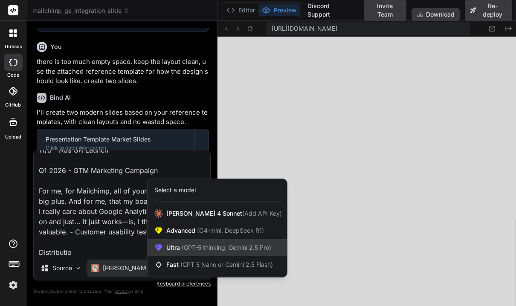
click at [183, 248] on span "(GPT-5 thinking, Gemini 2.5 Pro)" at bounding box center [225, 247] width 91 height 7
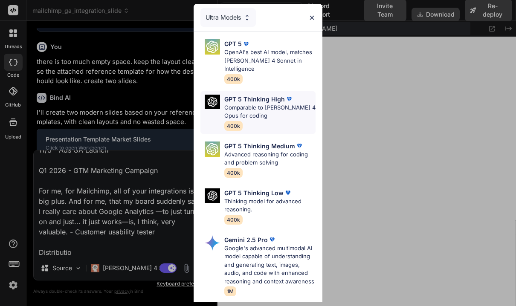
click at [256, 104] on p "Comparable to Claude 4 Opus for coding" at bounding box center [270, 112] width 92 height 17
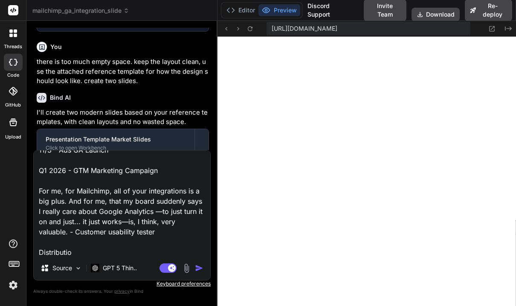
click at [112, 252] on textarea "you were supposed to update the existing code with the new layout, why did you …" at bounding box center [122, 204] width 177 height 106
paste textarea "Subscription-based 7360 Community-based 18099 Digital Sales-based 29425 Profess…"
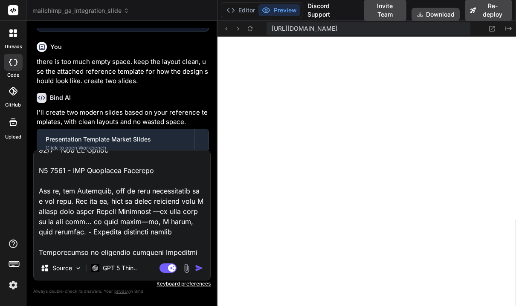
scroll to position [389, 0]
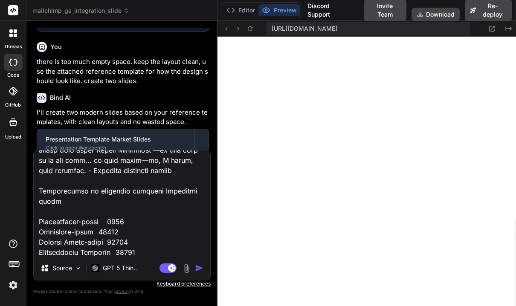
click at [197, 195] on textarea at bounding box center [122, 204] width 177 height 106
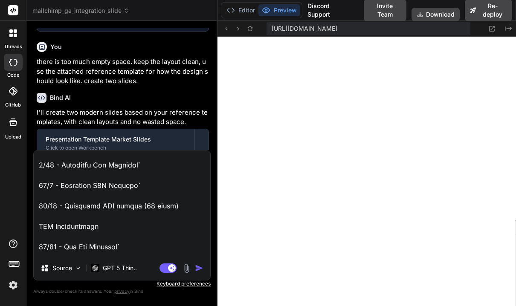
scroll to position [0, 0]
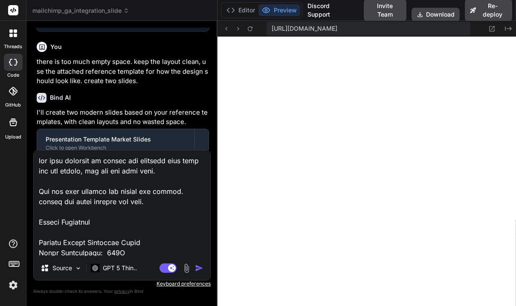
click at [132, 222] on textarea at bounding box center [122, 204] width 177 height 106
click at [40, 222] on textarea at bounding box center [122, 204] width 177 height 106
click at [110, 224] on textarea at bounding box center [122, 204] width 177 height 106
click at [142, 203] on textarea at bounding box center [122, 204] width 177 height 106
click at [125, 223] on textarea at bounding box center [122, 204] width 177 height 106
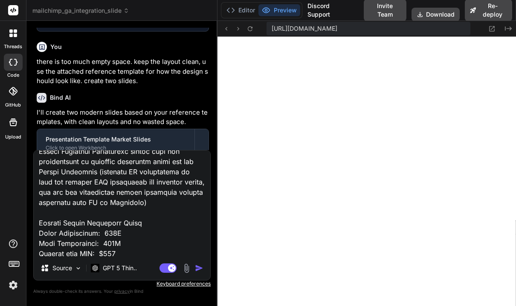
scroll to position [85, 0]
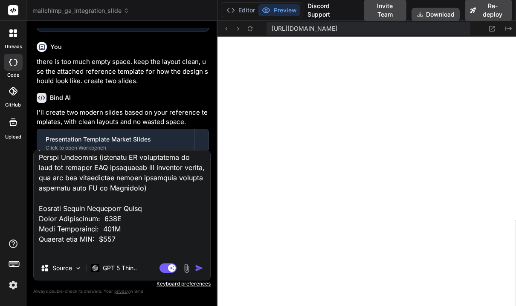
click at [55, 208] on textarea at bounding box center [122, 204] width 177 height 106
click at [183, 208] on textarea at bounding box center [122, 204] width 177 height 106
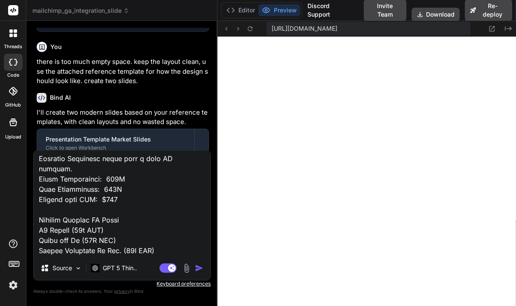
scroll to position [144, 0]
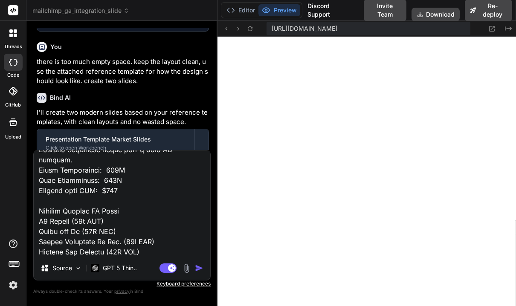
click at [93, 198] on textarea at bounding box center [122, 204] width 177 height 106
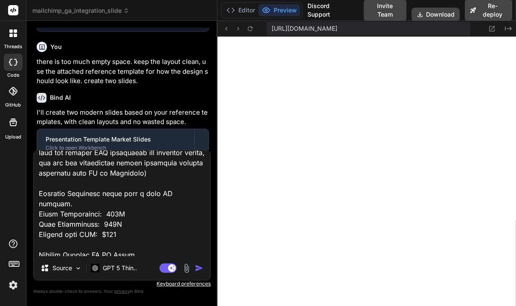
scroll to position [90, 0]
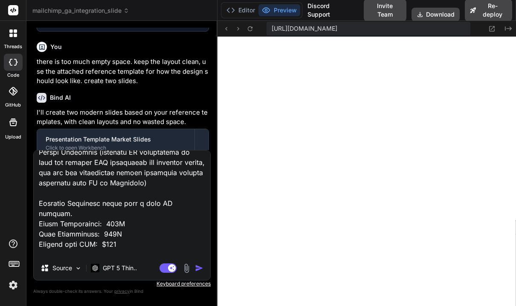
click at [99, 202] on textarea at bounding box center [122, 204] width 177 height 106
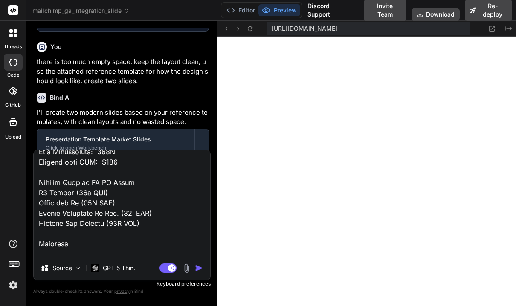
scroll to position [160, 0]
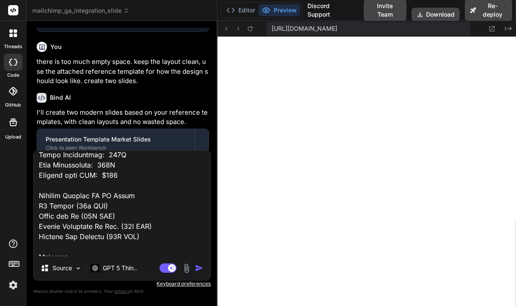
click at [141, 198] on textarea at bounding box center [122, 204] width 177 height 106
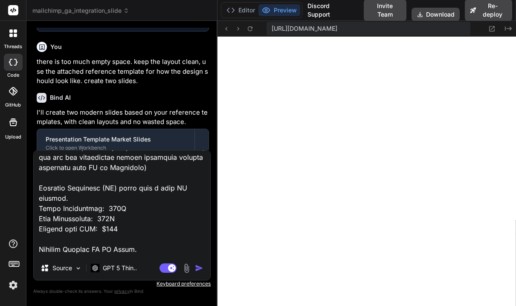
scroll to position [90, 0]
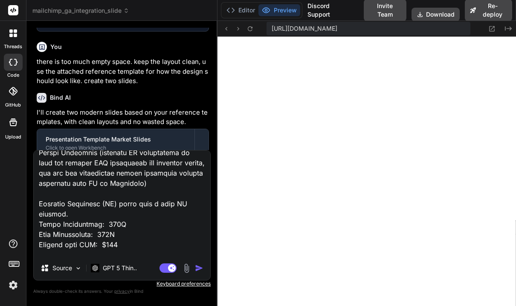
click at [124, 216] on textarea at bounding box center [122, 204] width 177 height 106
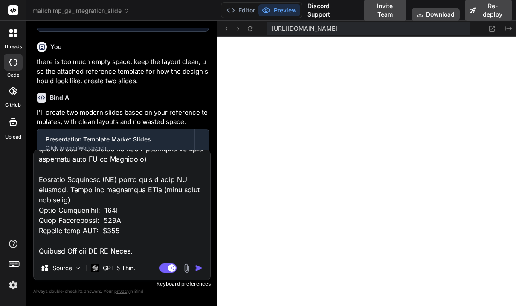
scroll to position [115, 0]
click at [82, 189] on textarea at bounding box center [122, 204] width 177 height 106
click at [85, 209] on textarea at bounding box center [122, 204] width 177 height 106
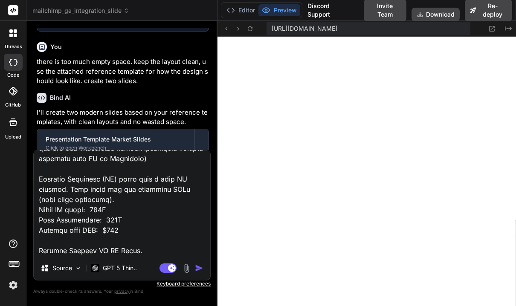
click at [81, 218] on textarea at bounding box center [122, 204] width 177 height 106
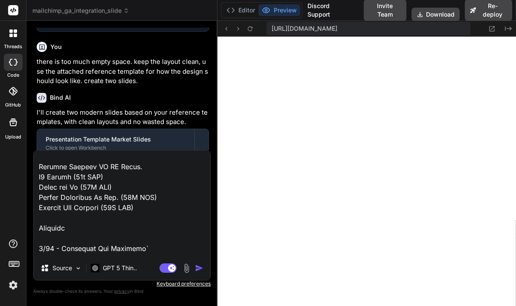
scroll to position [243, 0]
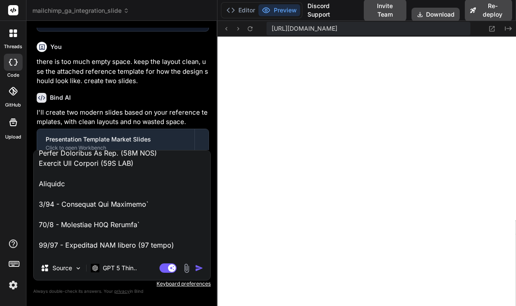
click at [73, 183] on textarea at bounding box center [122, 204] width 177 height 106
click at [62, 203] on textarea at bounding box center [122, 204] width 177 height 106
click at [61, 224] on textarea at bounding box center [122, 204] width 177 height 106
click at [62, 244] on textarea at bounding box center [122, 204] width 177 height 106
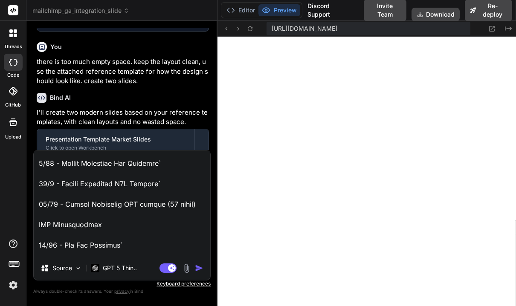
scroll to position [281, 0]
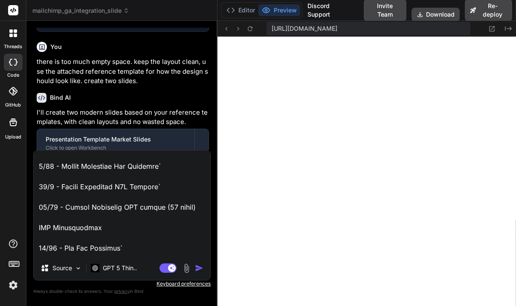
click at [195, 207] on textarea at bounding box center [122, 204] width 177 height 106
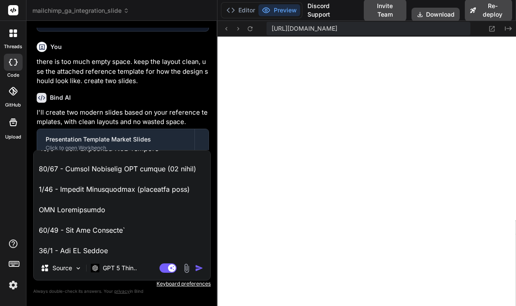
click at [73, 212] on textarea at bounding box center [122, 204] width 177 height 106
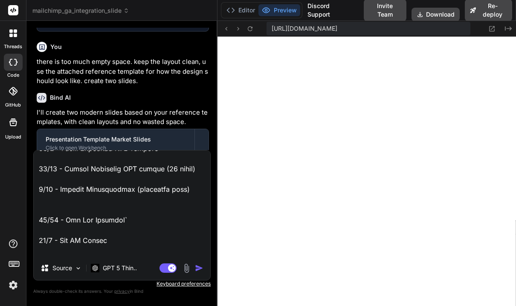
click at [66, 222] on textarea at bounding box center [122, 204] width 177 height 106
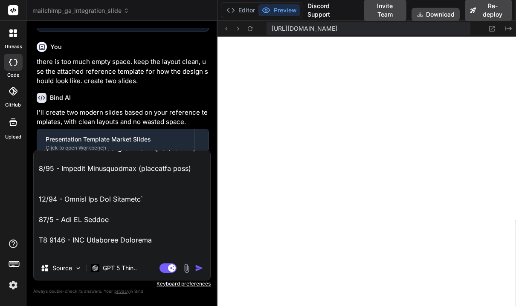
scroll to position [349, 0]
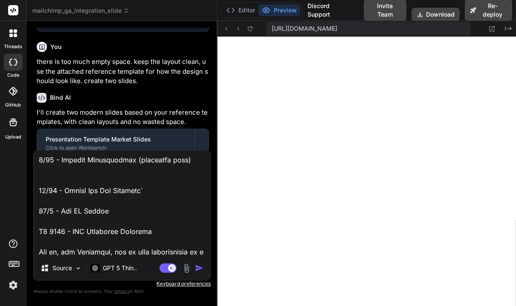
click at [58, 215] on textarea at bounding box center [122, 204] width 177 height 106
click at [102, 212] on textarea at bounding box center [122, 204] width 177 height 106
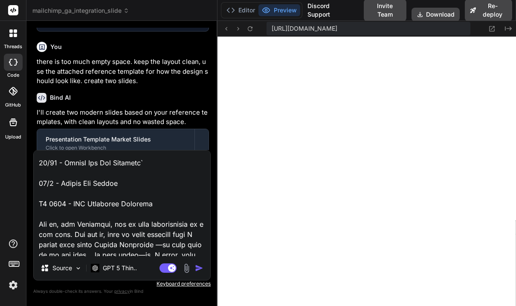
scroll to position [372, 0]
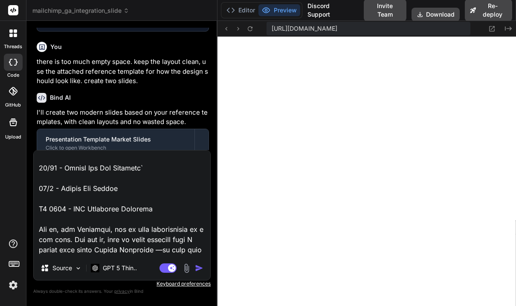
click at [130, 191] on textarea at bounding box center [122, 204] width 177 height 106
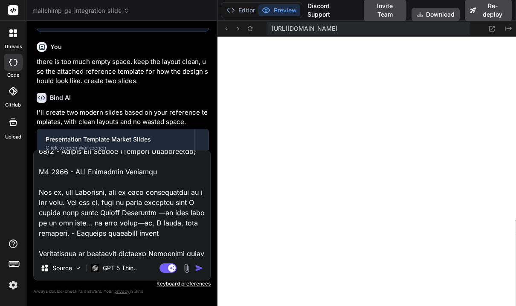
scroll to position [416, 0]
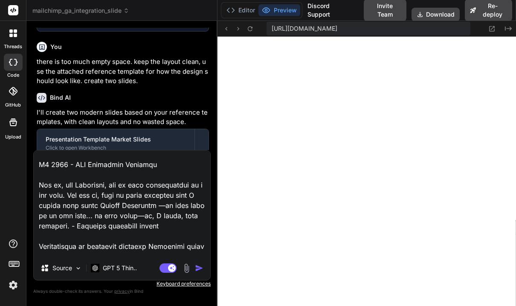
drag, startPoint x: 200, startPoint y: 197, endPoint x: 32, endPoint y: 188, distance: 168.3
click at [32, 188] on div "Bind AI Web Search Created with Pixso. Code Generator You show a preview Bind A…" at bounding box center [121, 163] width 191 height 285
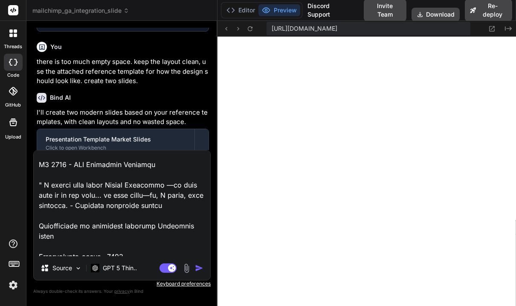
drag, startPoint x: 141, startPoint y: 194, endPoint x: 167, endPoint y: 183, distance: 27.6
click at [167, 183] on textarea at bounding box center [122, 204] width 177 height 106
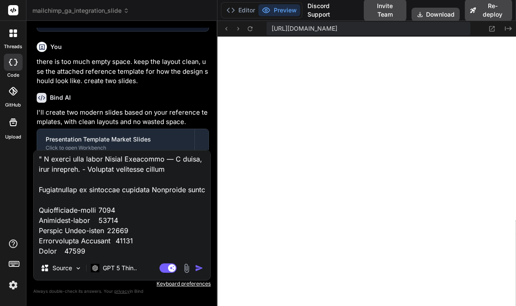
scroll to position [452, 0]
click at [138, 214] on textarea at bounding box center [122, 204] width 177 height 106
click at [198, 267] on img "button" at bounding box center [199, 268] width 9 height 9
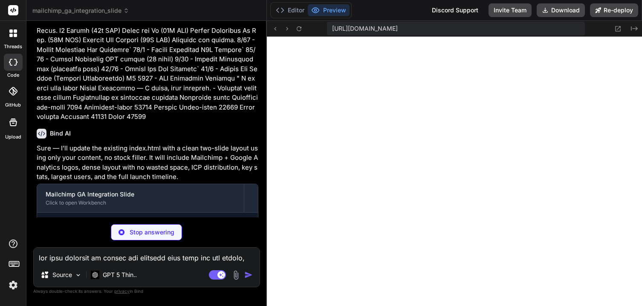
scroll to position [1440, 0]
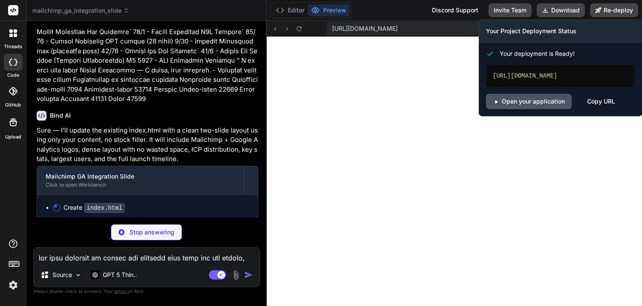
click at [535, 107] on link "Open your application" at bounding box center [529, 101] width 86 height 15
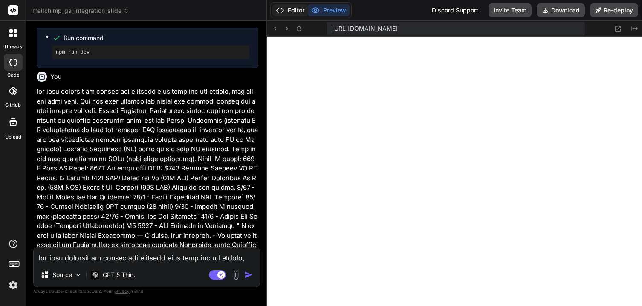
scroll to position [1410, 0]
click at [618, 30] on icon at bounding box center [618, 28] width 7 height 7
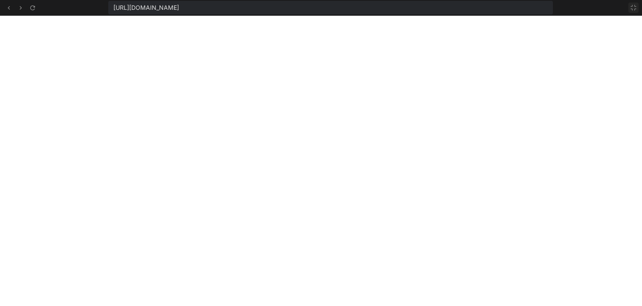
click at [634, 11] on button at bounding box center [634, 8] width 10 height 10
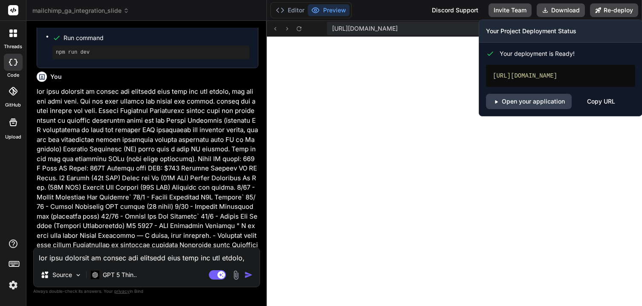
scroll to position [1443, 0]
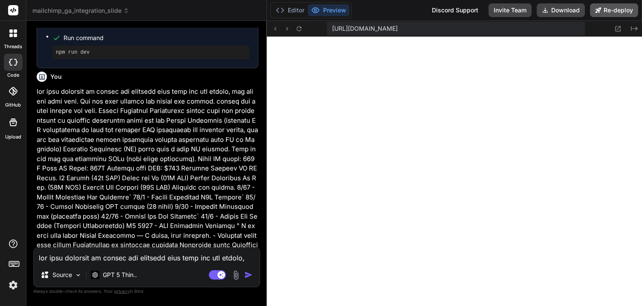
click at [611, 13] on button "Re-deploy" at bounding box center [614, 10] width 48 height 14
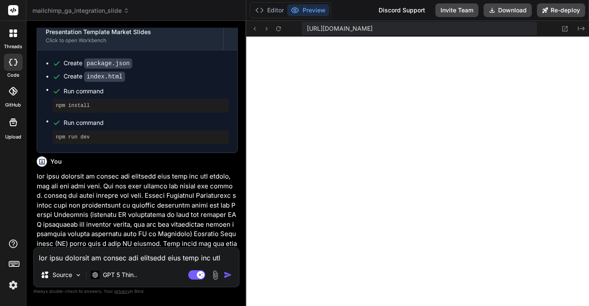
scroll to position [1308, 0]
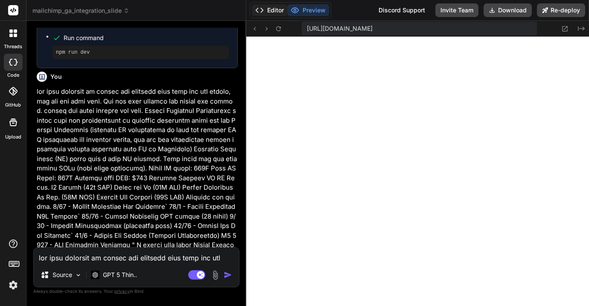
click at [276, 9] on button "Editor" at bounding box center [269, 10] width 35 height 12
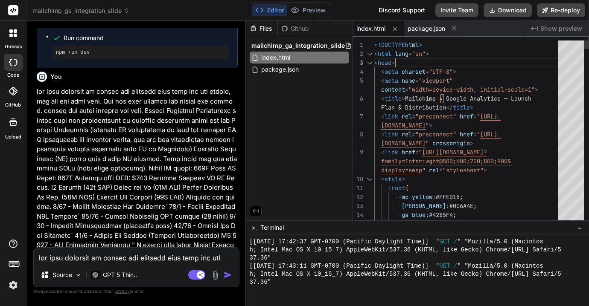
scroll to position [18, 0]
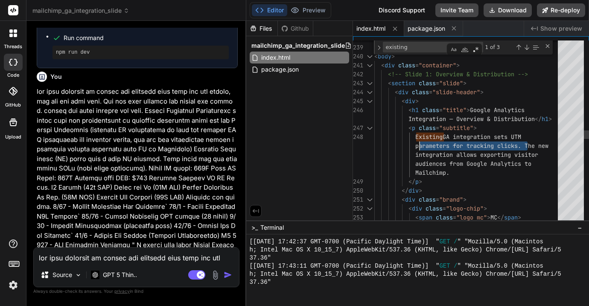
scroll to position [36, 0]
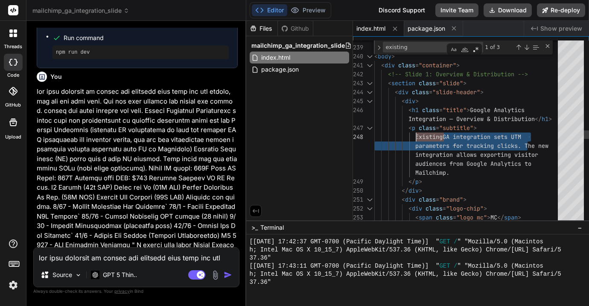
drag, startPoint x: 527, startPoint y: 145, endPoint x: 417, endPoint y: 136, distance: 110.9
click at [417, 136] on div "</ style > </ head > < body > < div class = "container" > <!-- Slide 1: Overvie…" at bounding box center [468, 71] width 189 height 5353
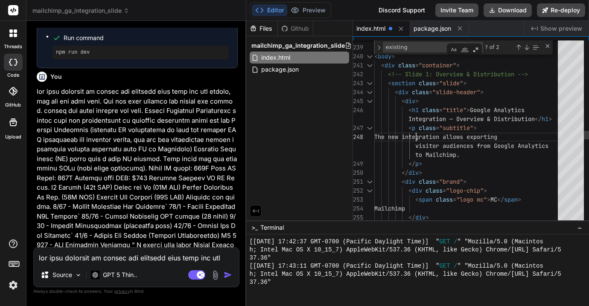
scroll to position [1580, 0]
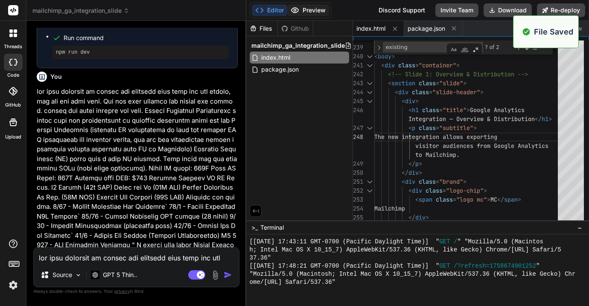
click at [305, 8] on button "Preview" at bounding box center [308, 10] width 42 height 12
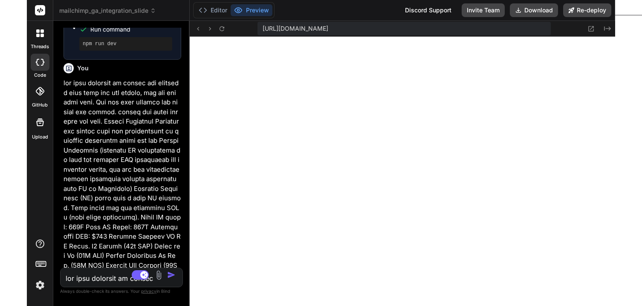
scroll to position [81, 0]
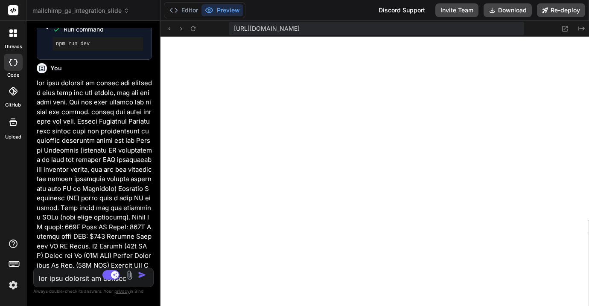
drag, startPoint x: 245, startPoint y: 77, endPoint x: 140, endPoint y: 79, distance: 105.0
click at [140, 79] on div "Bind AI Web Search Created with Pixso. Code Generator You show a preview Bind A…" at bounding box center [93, 163] width 134 height 285
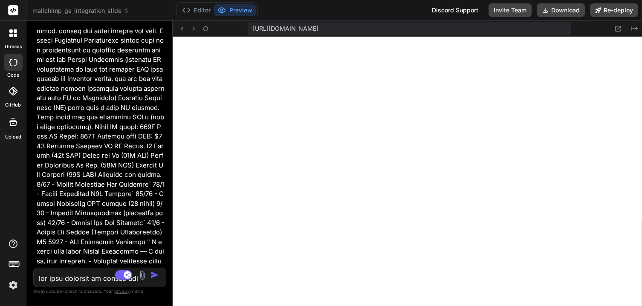
scroll to position [72, 0]
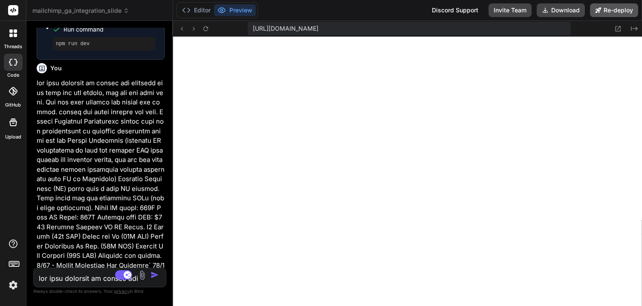
click at [604, 14] on button "Re-deploy" at bounding box center [614, 10] width 48 height 14
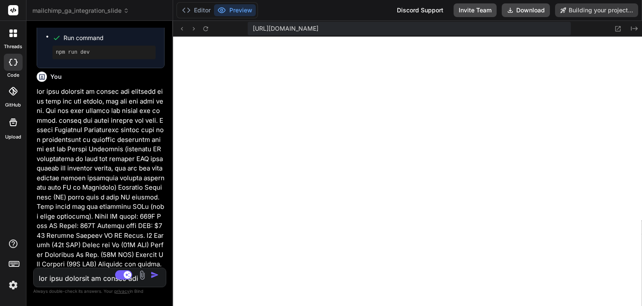
scroll to position [1453, 0]
